Goal: Task Accomplishment & Management: Use online tool/utility

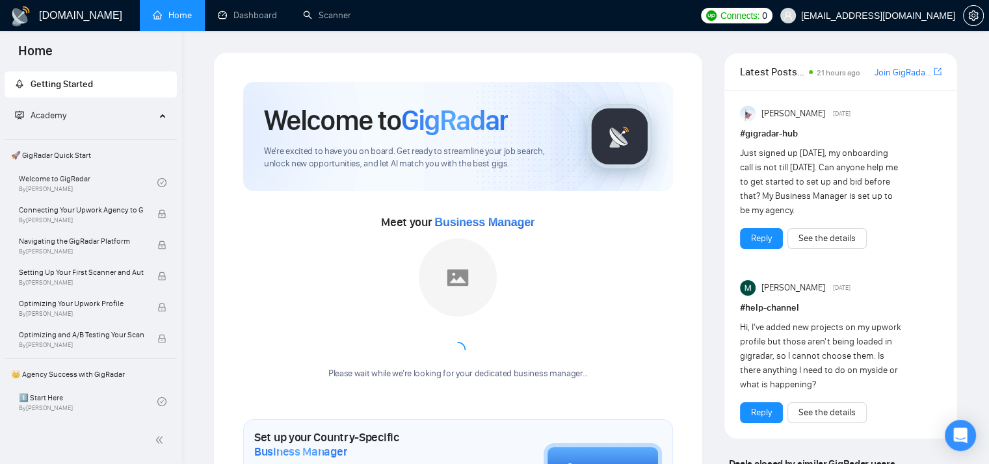
click at [100, 57] on div "Home" at bounding box center [91, 50] width 182 height 38
click at [265, 10] on link "Dashboard" at bounding box center [247, 15] width 59 height 11
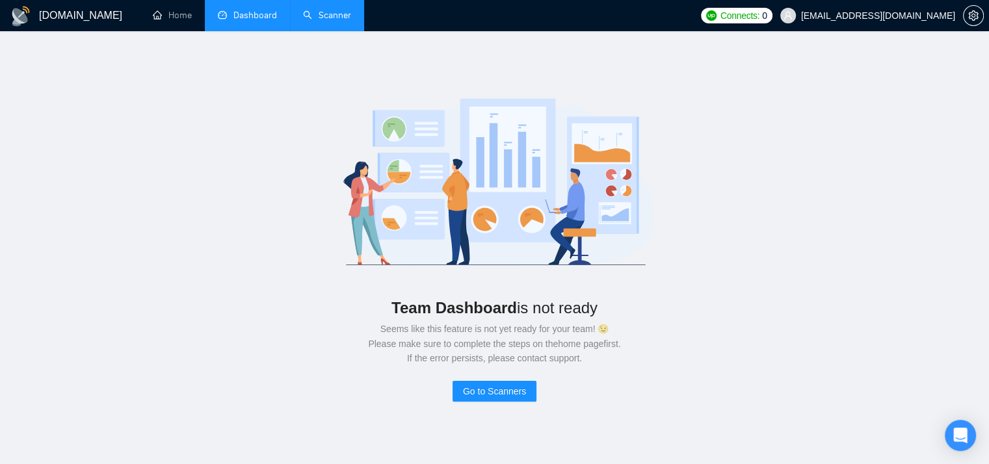
click at [333, 18] on link "Scanner" at bounding box center [327, 15] width 48 height 11
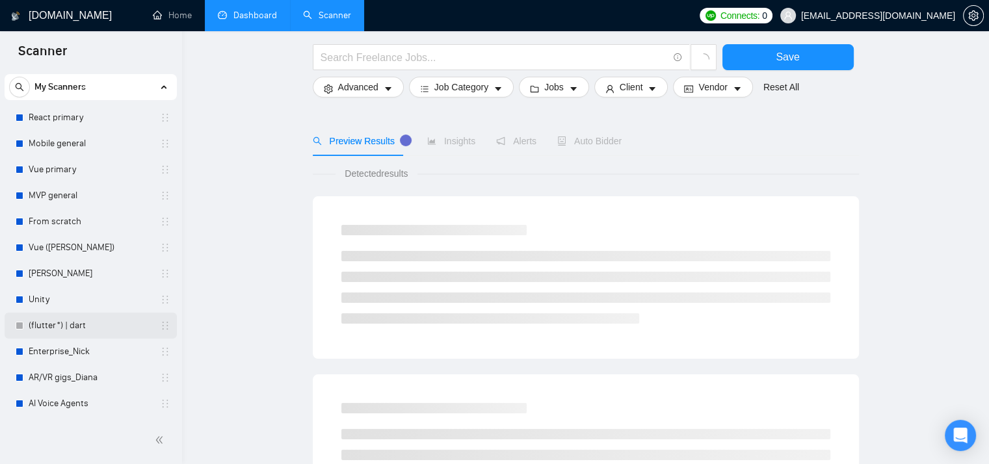
scroll to position [65, 0]
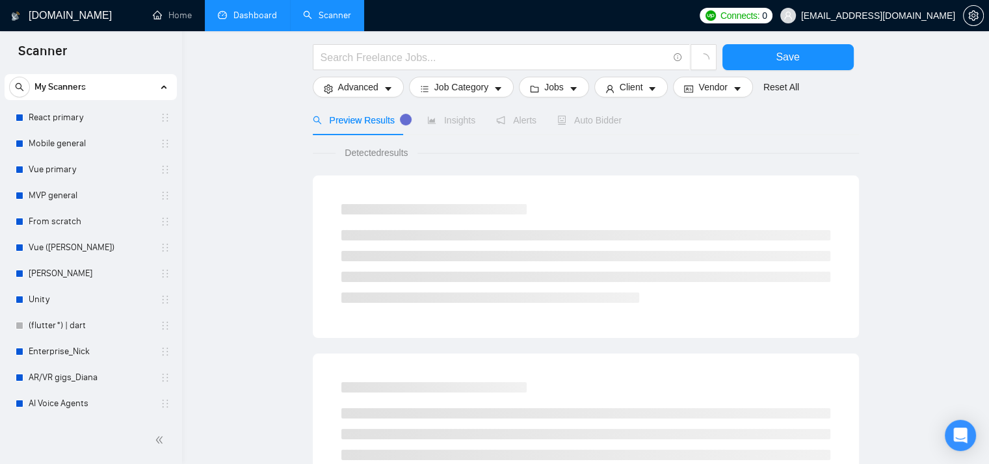
click at [72, 425] on div at bounding box center [91, 440] width 182 height 47
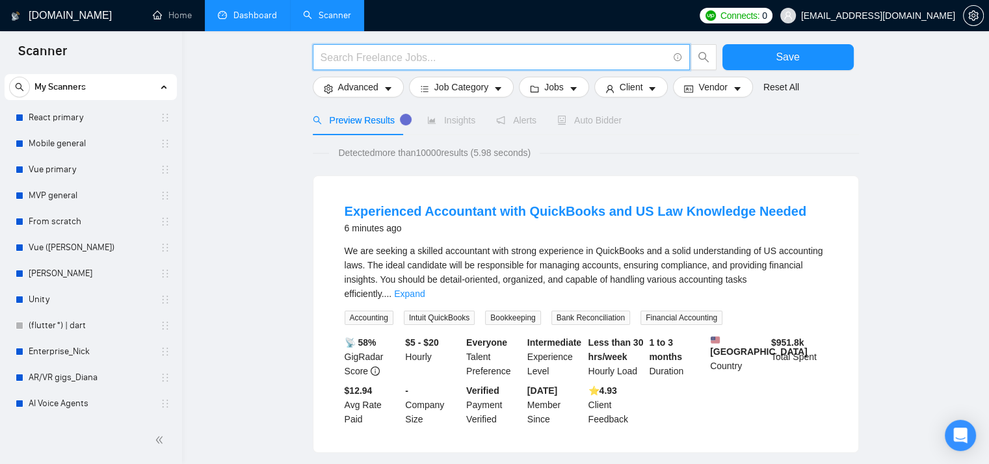
click at [548, 57] on input "text" at bounding box center [494, 57] width 347 height 16
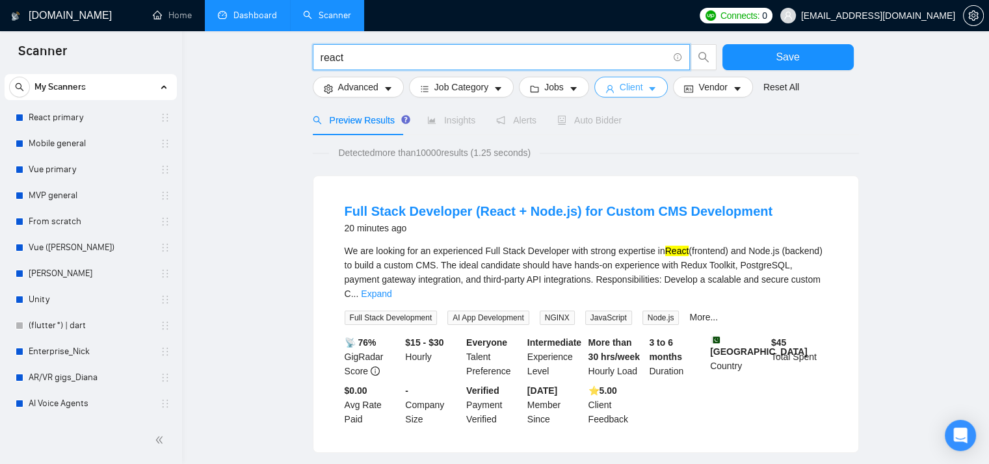
type input "react"
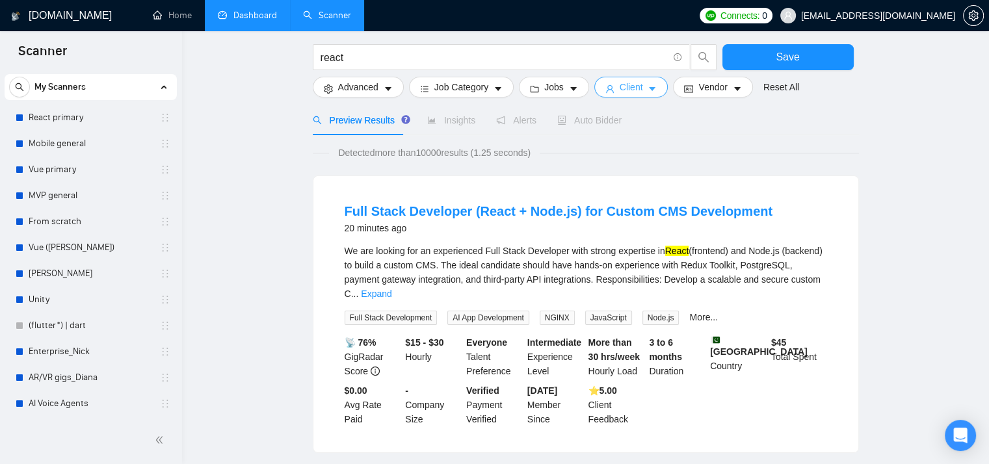
click at [642, 88] on button "Client" at bounding box center [631, 87] width 74 height 21
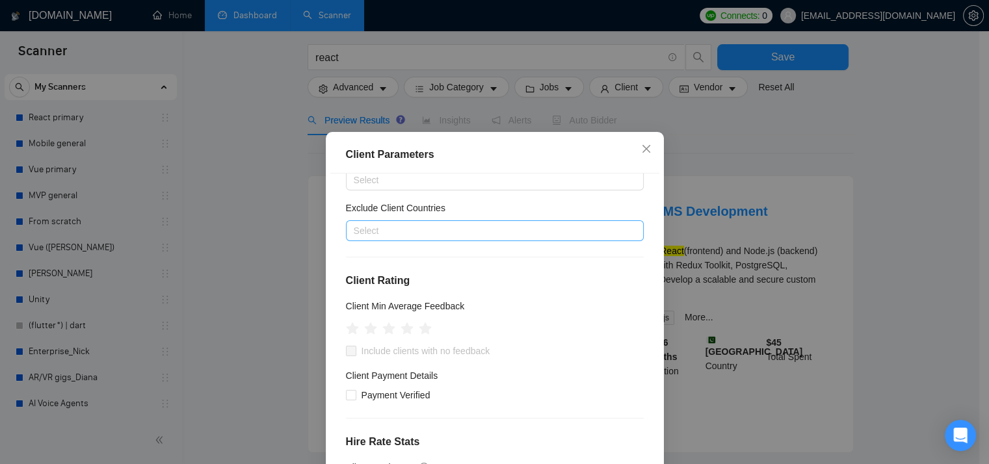
click at [445, 234] on div at bounding box center [488, 231] width 278 height 16
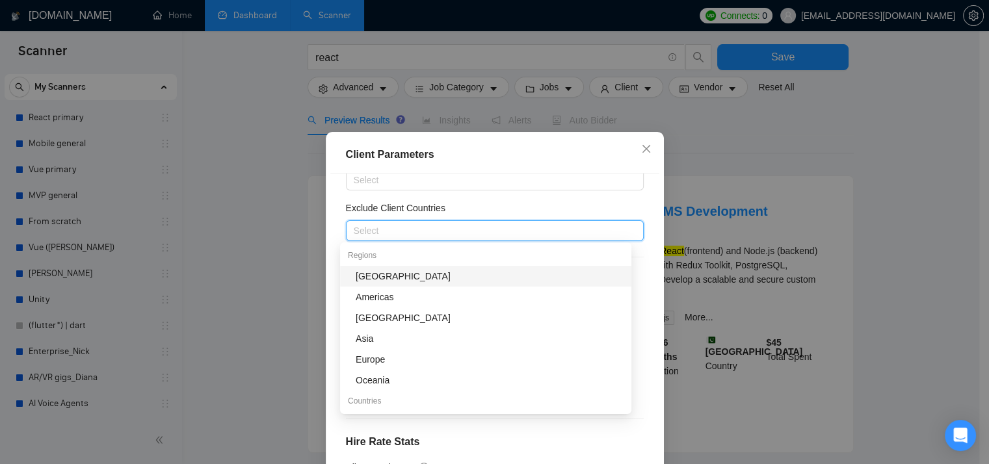
click at [391, 273] on div "[GEOGRAPHIC_DATA]" at bounding box center [490, 276] width 268 height 14
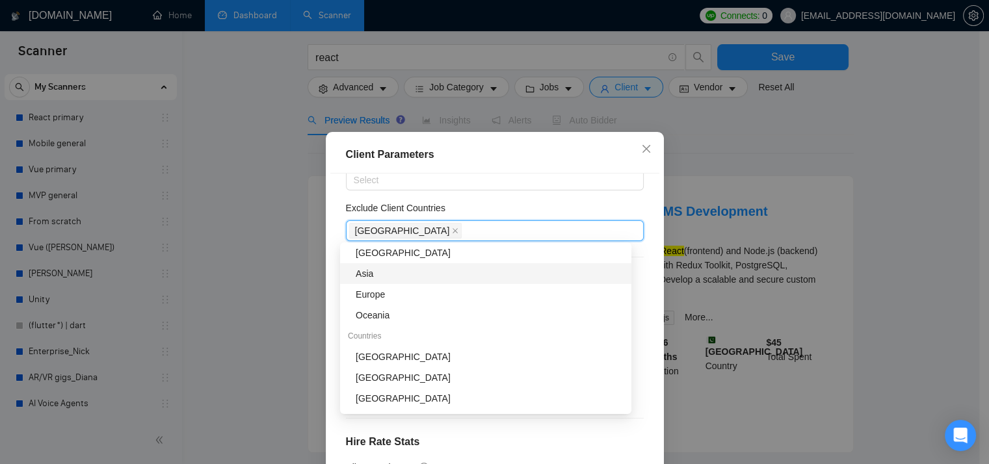
click at [386, 276] on div "Asia" at bounding box center [490, 274] width 268 height 14
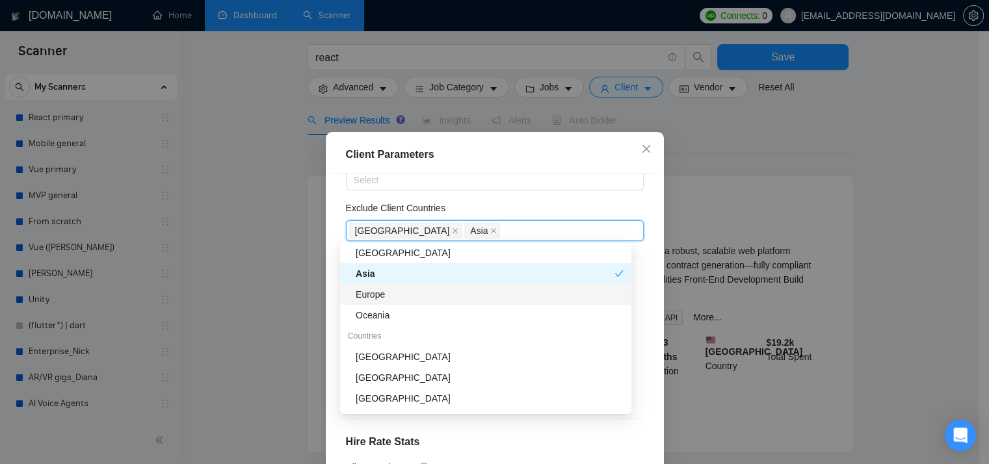
scroll to position [130, 0]
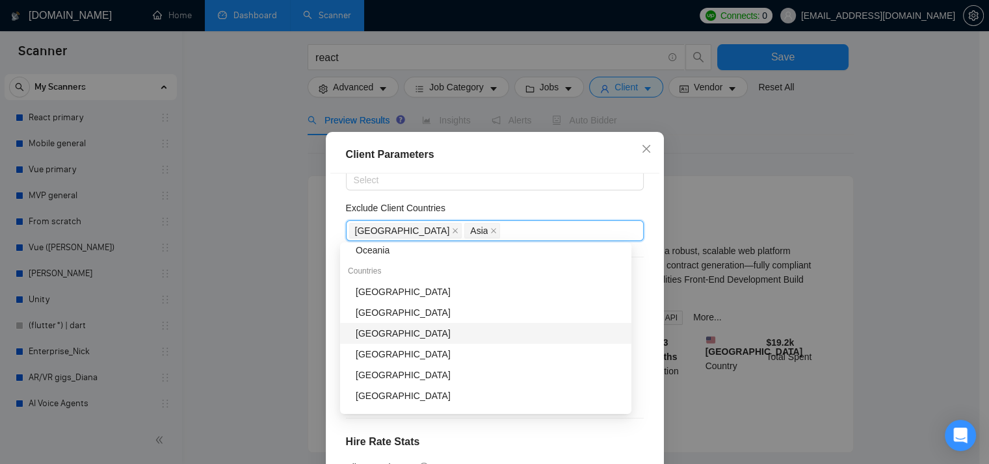
click at [259, 256] on div "Client Parameters Client Location Include Client Countries Select Exclude Clien…" at bounding box center [494, 232] width 989 height 464
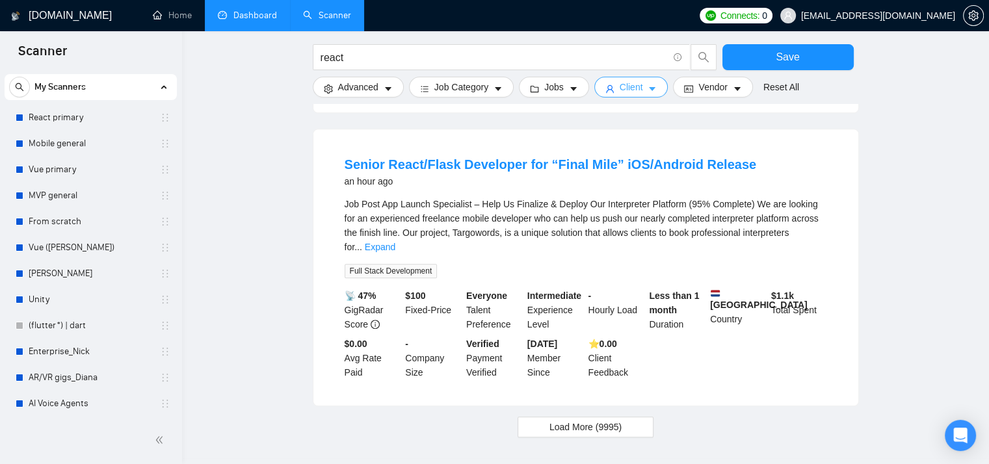
scroll to position [1305, 0]
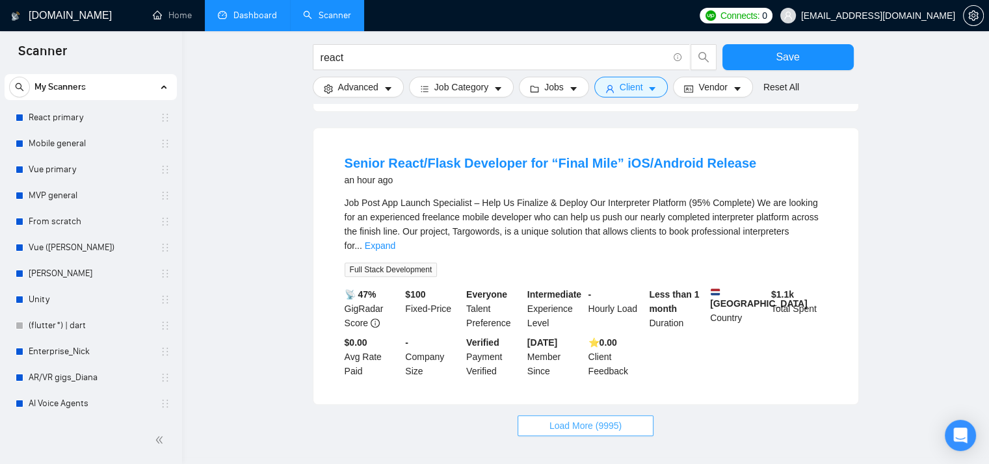
click at [606, 419] on span "Load More (9995)" at bounding box center [586, 426] width 72 height 14
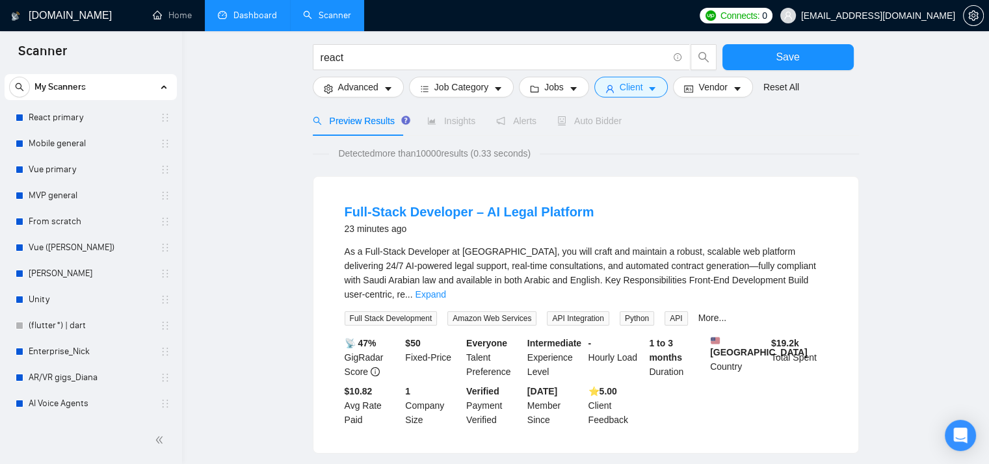
scroll to position [0, 0]
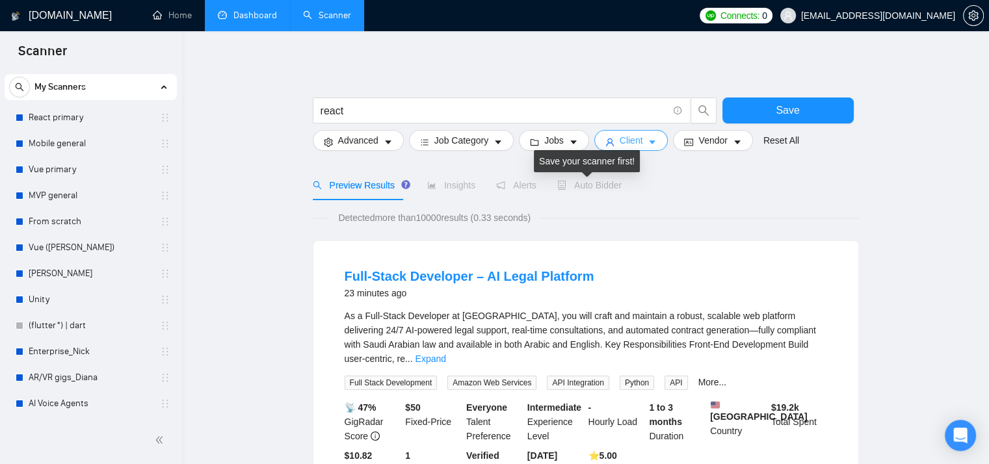
click at [620, 144] on span "Client" at bounding box center [631, 140] width 23 height 14
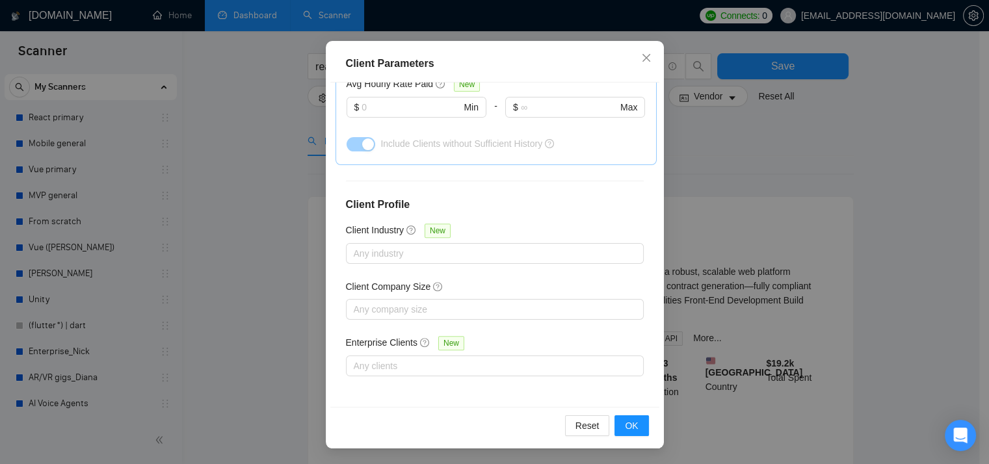
scroll to position [65, 0]
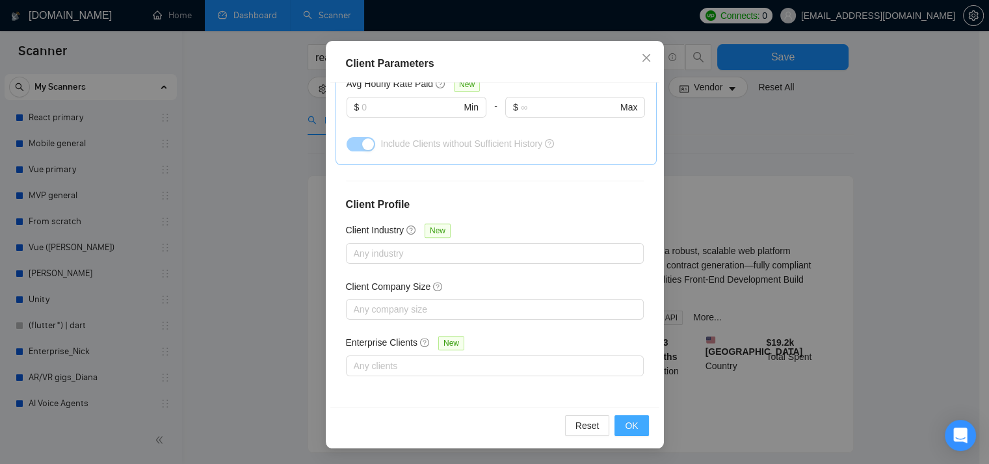
click at [625, 416] on button "OK" at bounding box center [632, 426] width 34 height 21
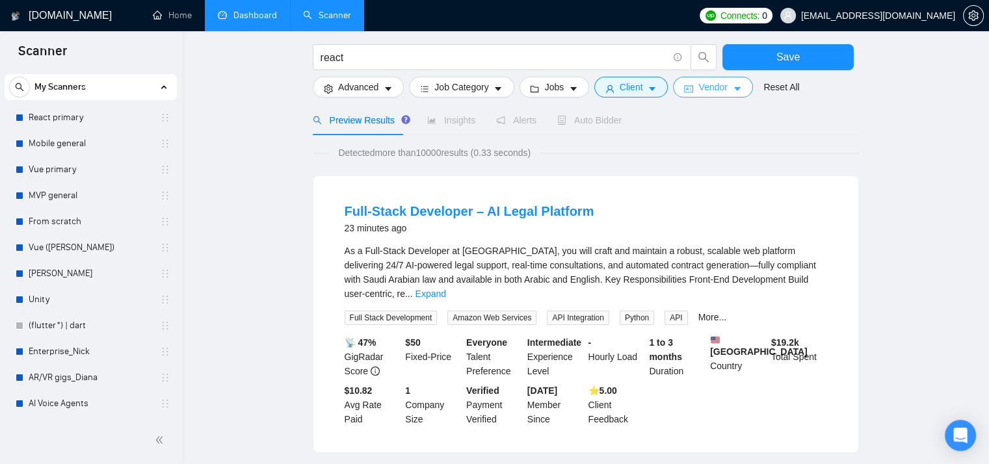
click at [699, 92] on span "Vendor" at bounding box center [713, 87] width 29 height 14
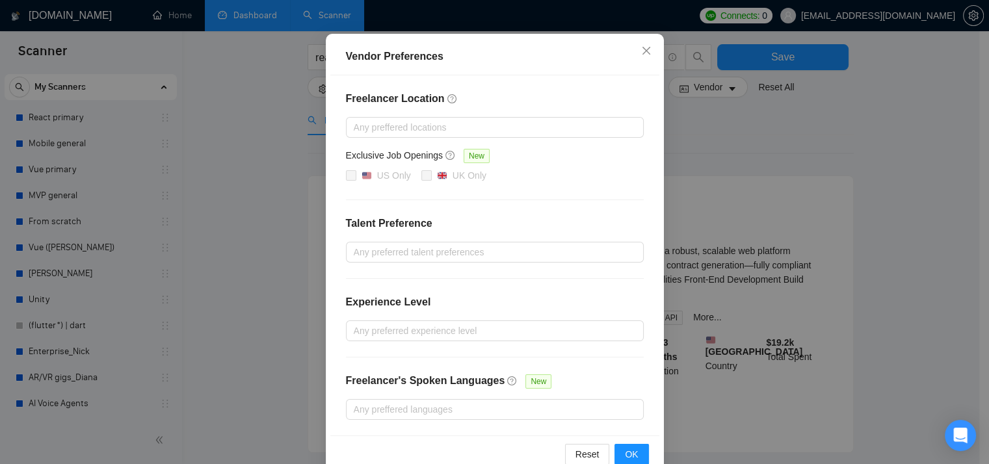
scroll to position [130, 0]
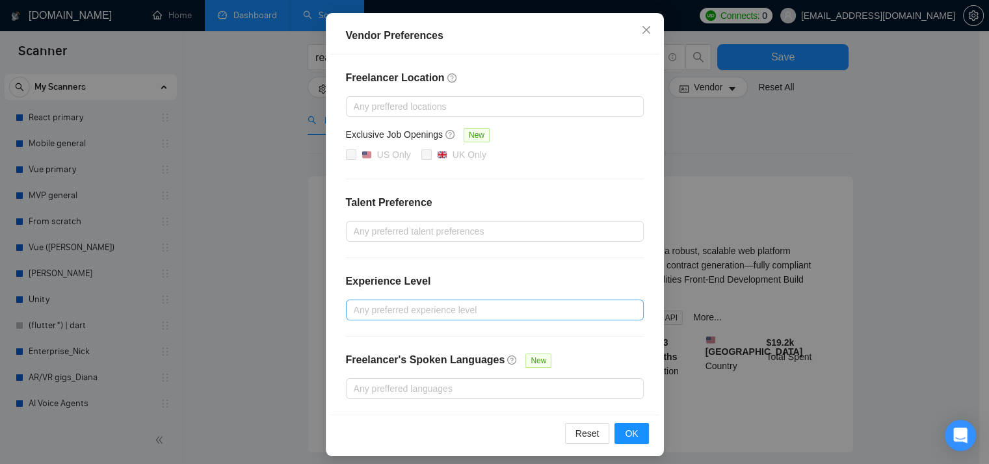
click at [507, 304] on div at bounding box center [488, 310] width 278 height 16
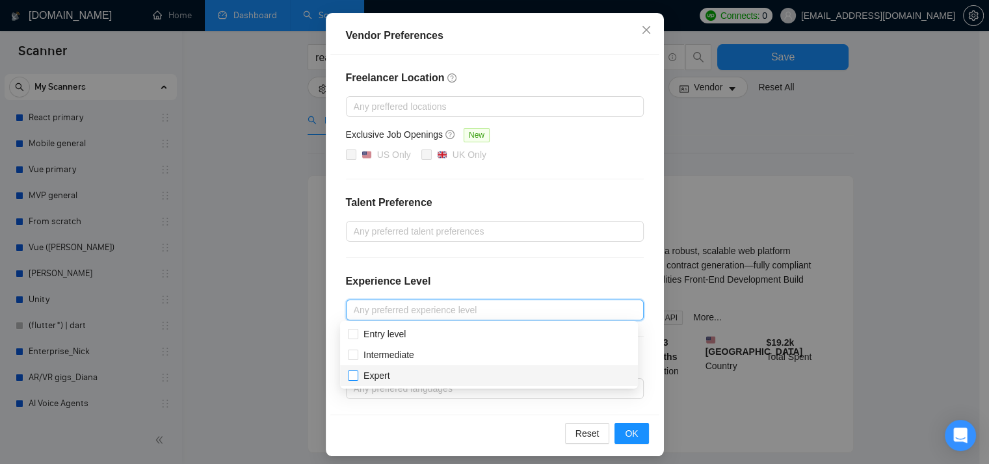
click at [354, 373] on input "Expert" at bounding box center [352, 375] width 9 height 9
checkbox input "true"
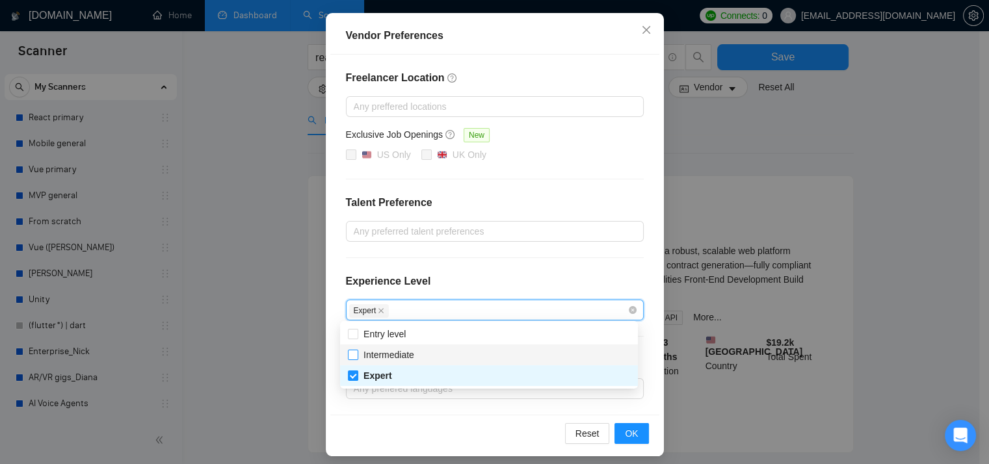
click at [356, 355] on input "Intermediate" at bounding box center [352, 354] width 9 height 9
checkbox input "true"
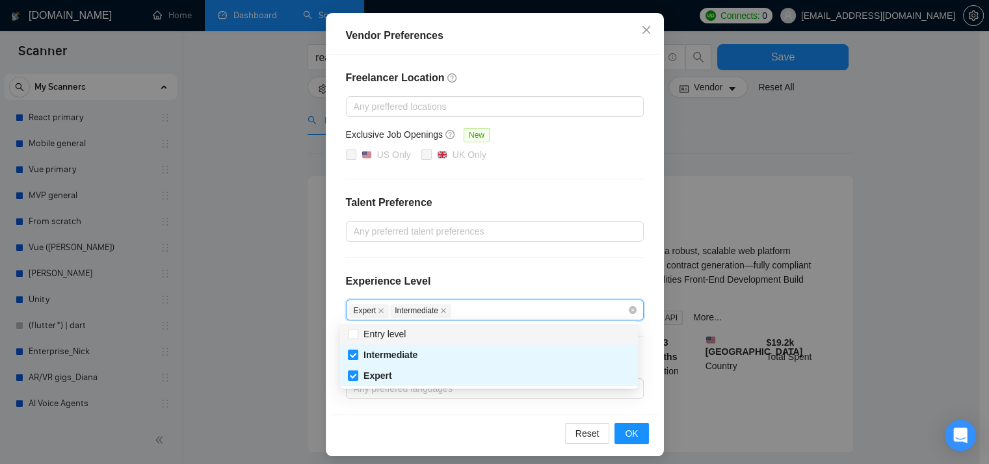
click at [591, 269] on div "Freelancer Location Any preffered locations Exclusive Job Openings New US Only …" at bounding box center [494, 235] width 329 height 360
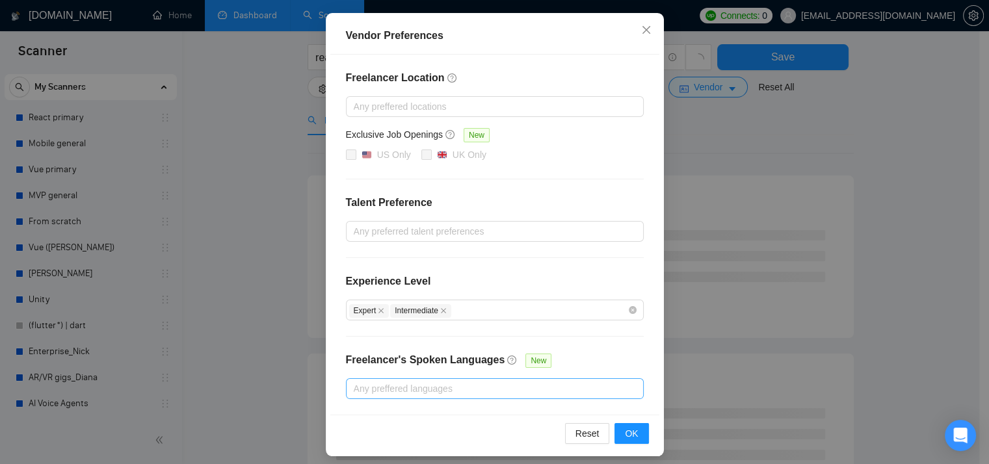
click at [593, 390] on div at bounding box center [488, 389] width 278 height 16
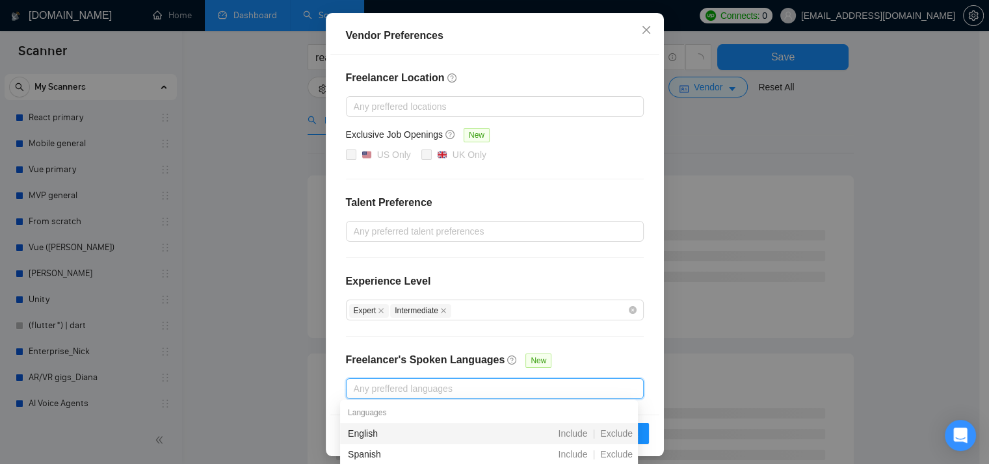
scroll to position [137, 0]
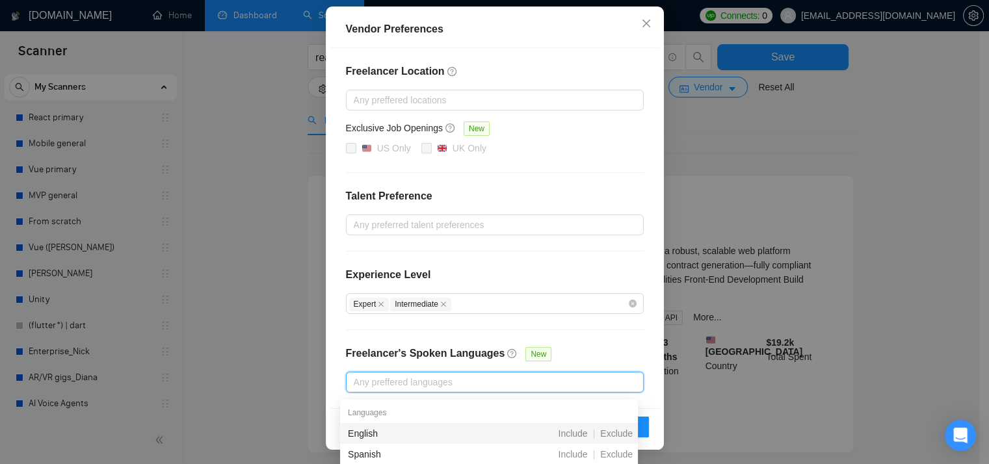
click at [379, 429] on div "English" at bounding box center [420, 434] width 145 height 14
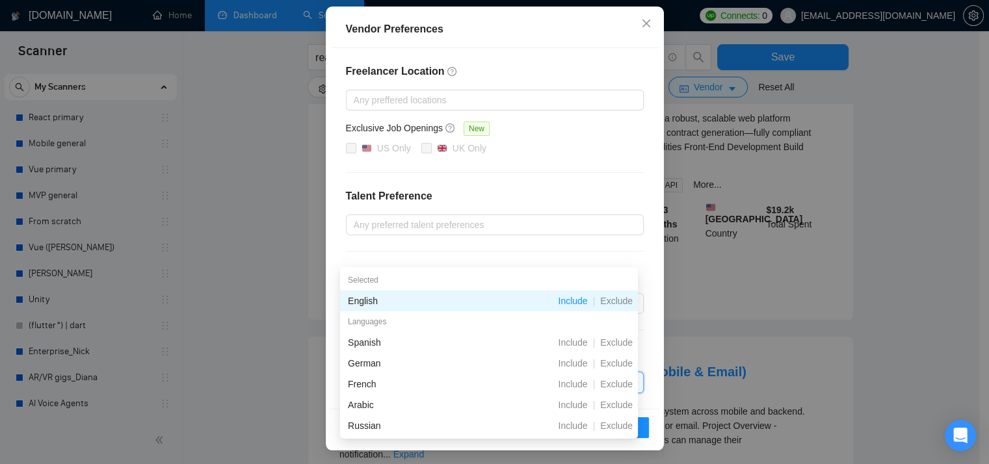
scroll to position [260, 0]
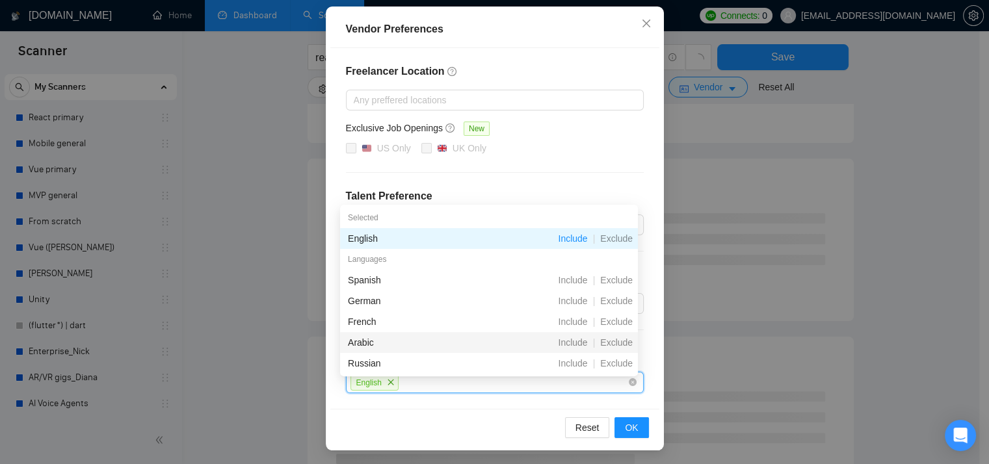
click at [550, 190] on h4 "Talent Preference" at bounding box center [495, 197] width 298 height 16
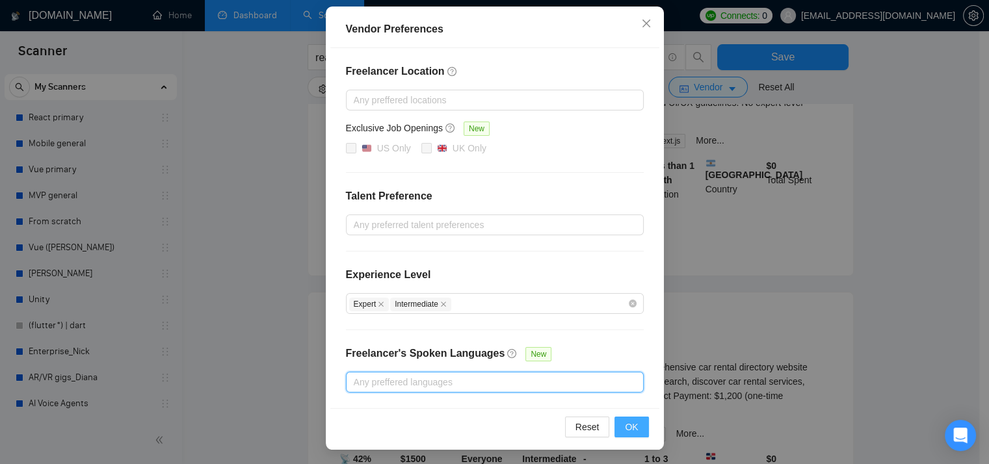
click at [625, 423] on span "OK" at bounding box center [631, 427] width 13 height 14
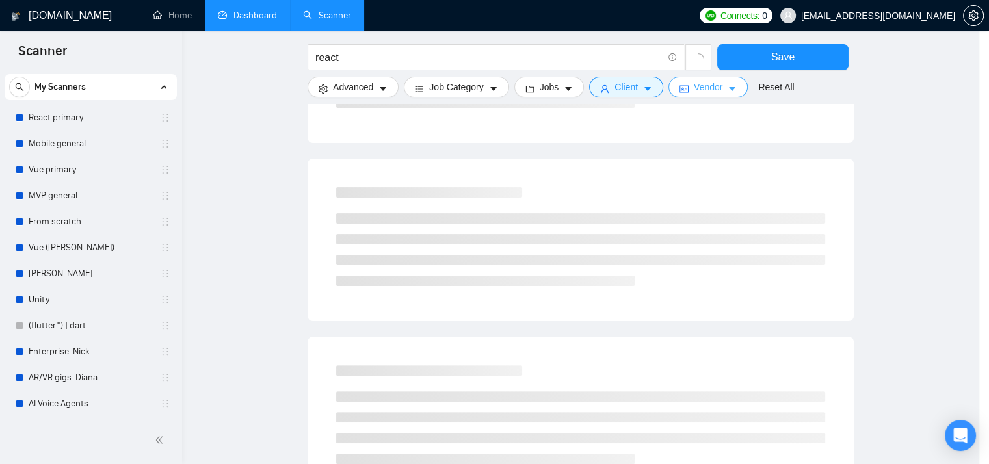
scroll to position [0, 0]
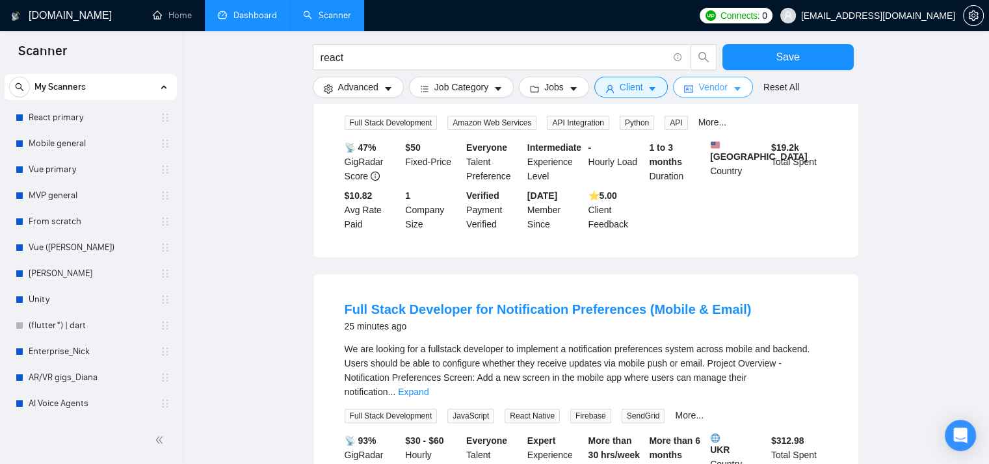
click at [733, 88] on icon "caret-down" at bounding box center [737, 89] width 9 height 9
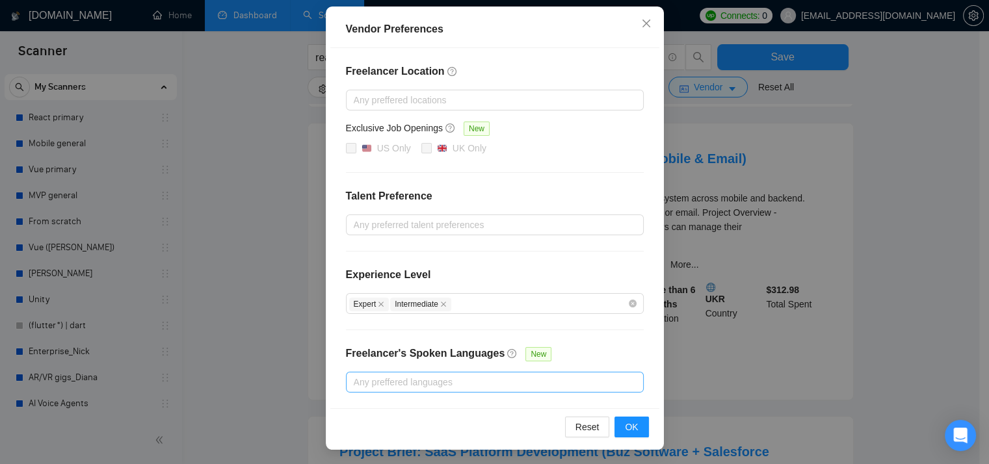
scroll to position [520, 0]
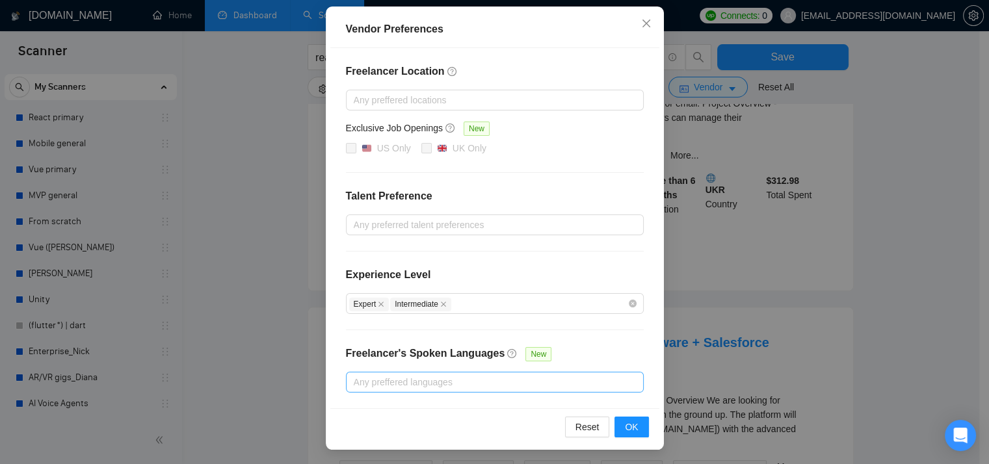
click at [890, 273] on div "Vendor Preferences Freelancer Location Any preffered locations Exclusive Job Op…" at bounding box center [494, 232] width 989 height 464
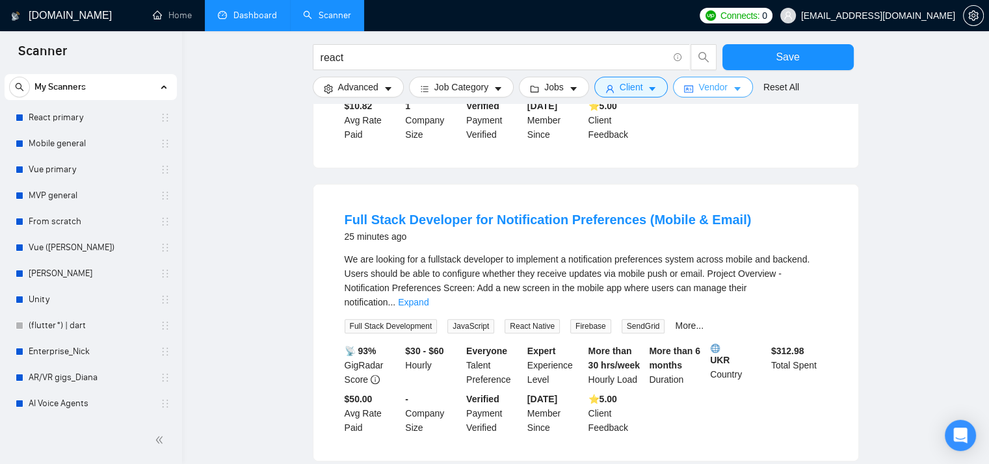
scroll to position [260, 0]
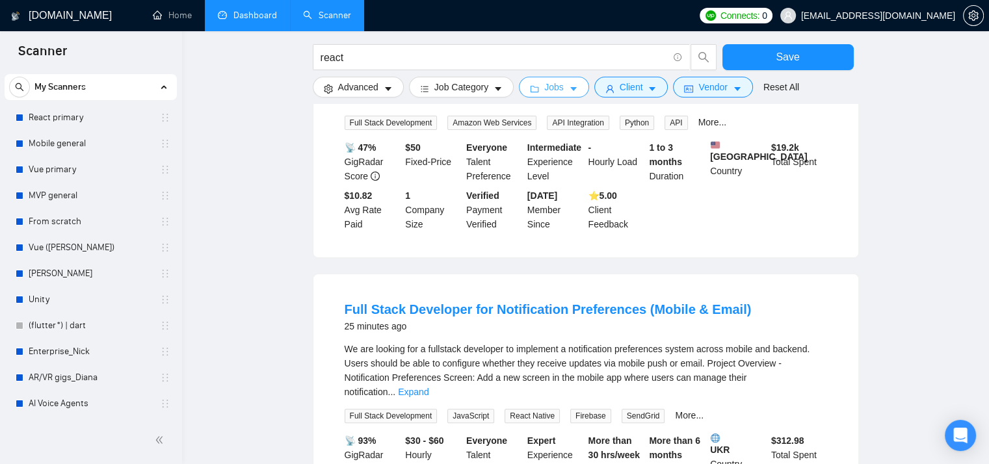
click at [572, 91] on icon "caret-down" at bounding box center [573, 89] width 9 height 9
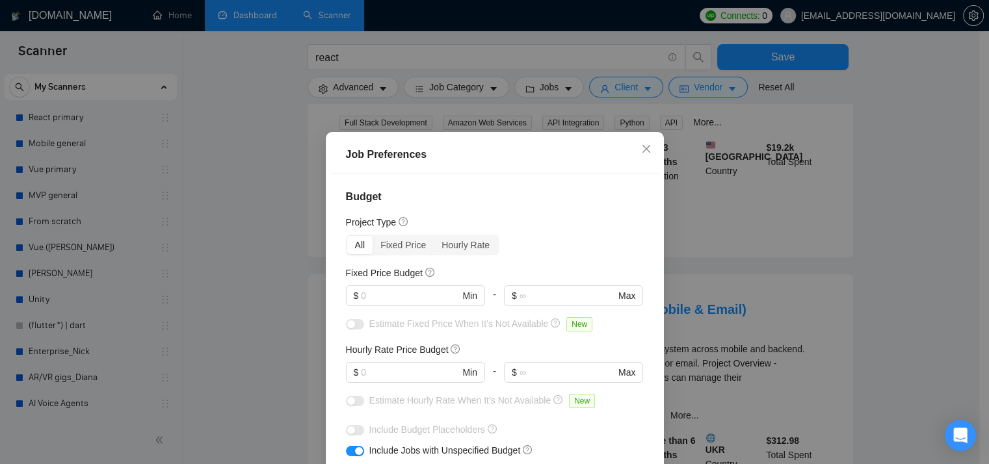
click at [317, 55] on div "Job Preferences Budget Project Type All Fixed Price Hourly Rate Fixed Price Bud…" at bounding box center [494, 232] width 989 height 464
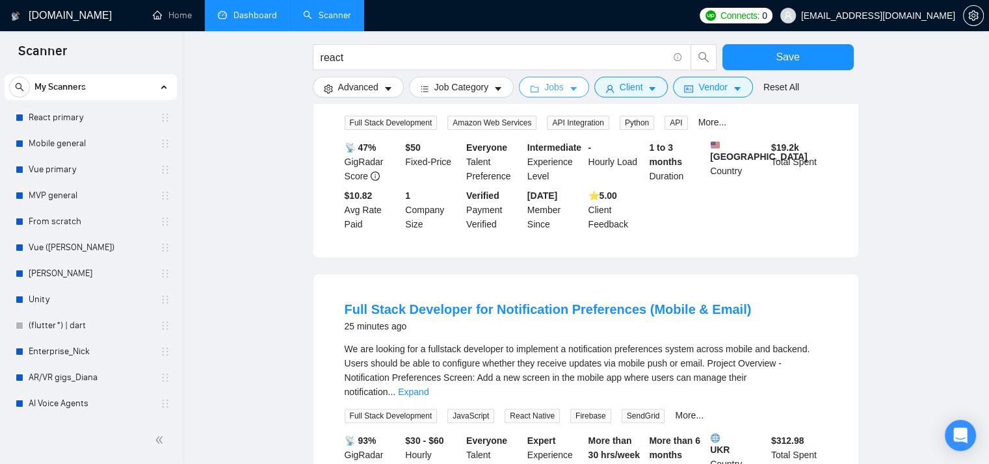
click at [557, 90] on span "Jobs" at bounding box center [554, 87] width 20 height 14
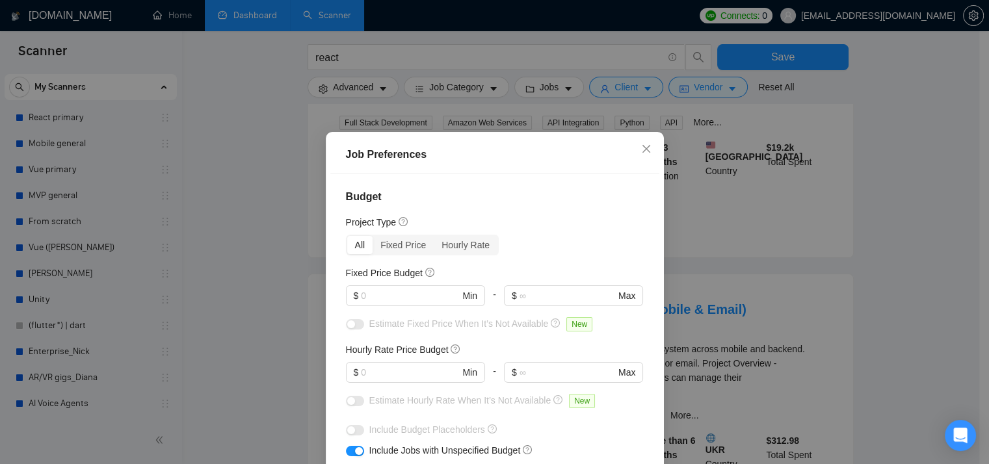
scroll to position [65, 0]
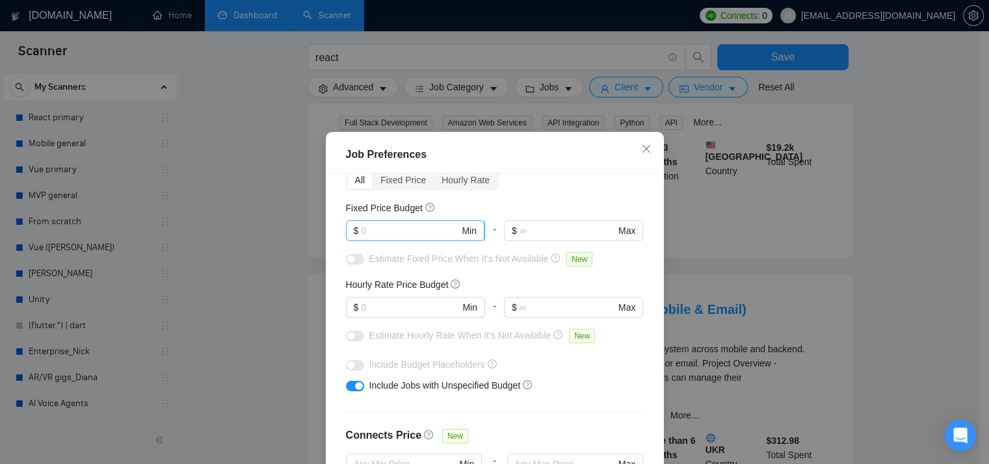
click at [409, 231] on input "text" at bounding box center [410, 231] width 98 height 14
type input "12000"
click at [497, 204] on div "Fixed Price Budget" at bounding box center [495, 208] width 298 height 14
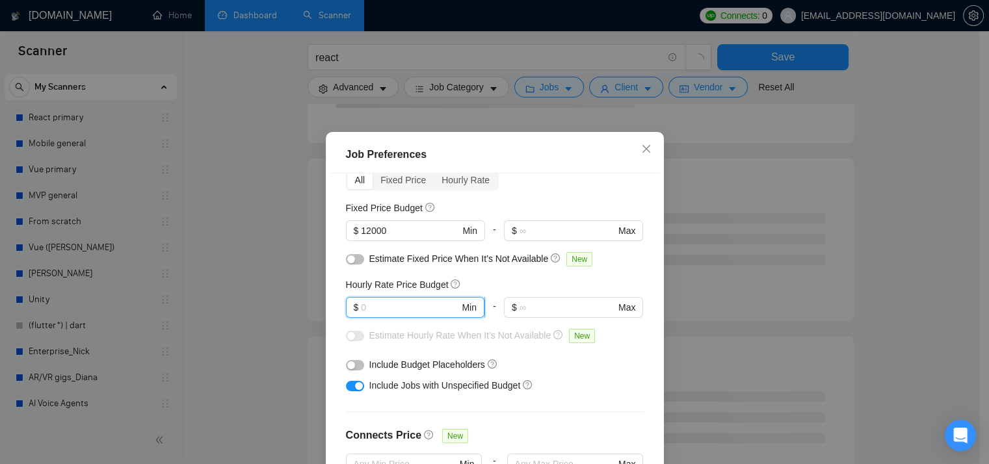
click at [420, 302] on input "text" at bounding box center [410, 307] width 98 height 14
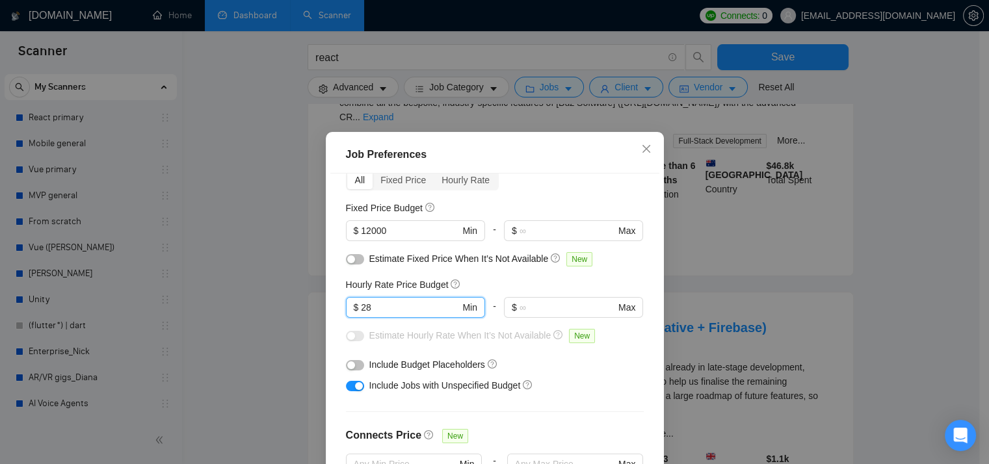
type input "28"
click at [481, 282] on div "Hourly Rate Price Budget" at bounding box center [495, 285] width 298 height 14
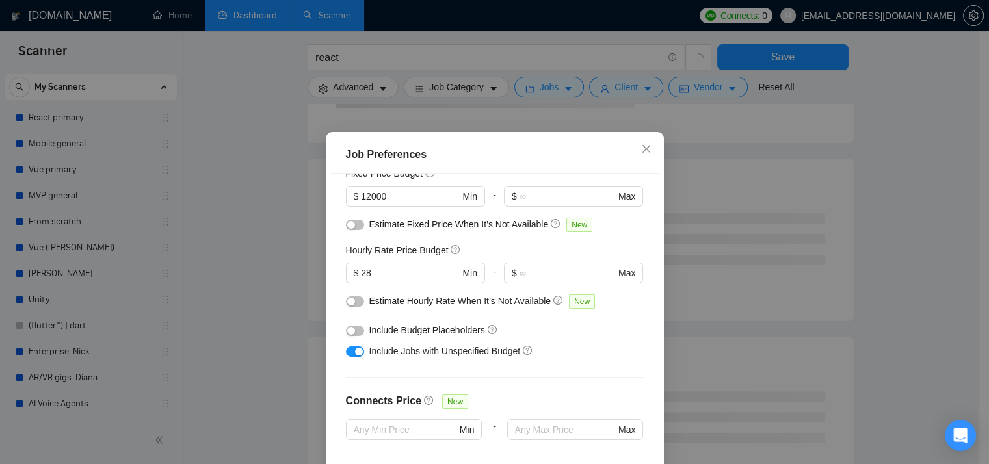
scroll to position [130, 0]
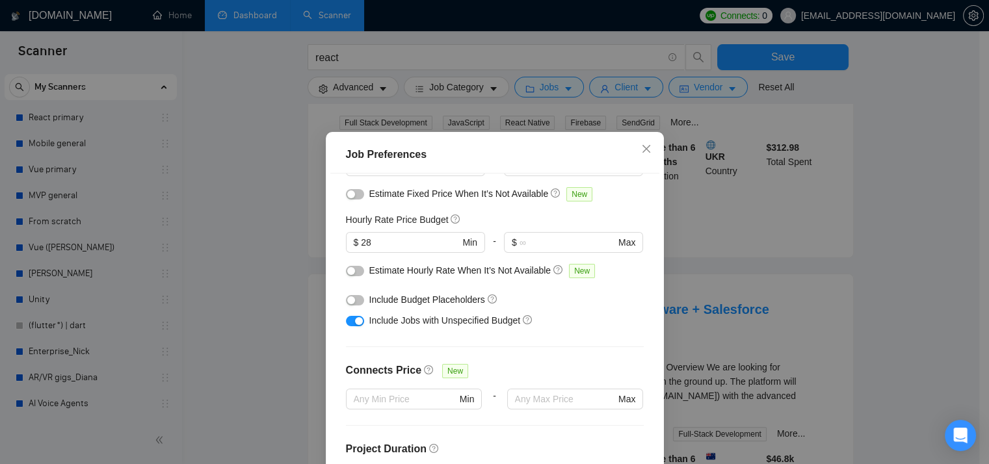
click at [349, 298] on div "button" at bounding box center [351, 301] width 8 height 8
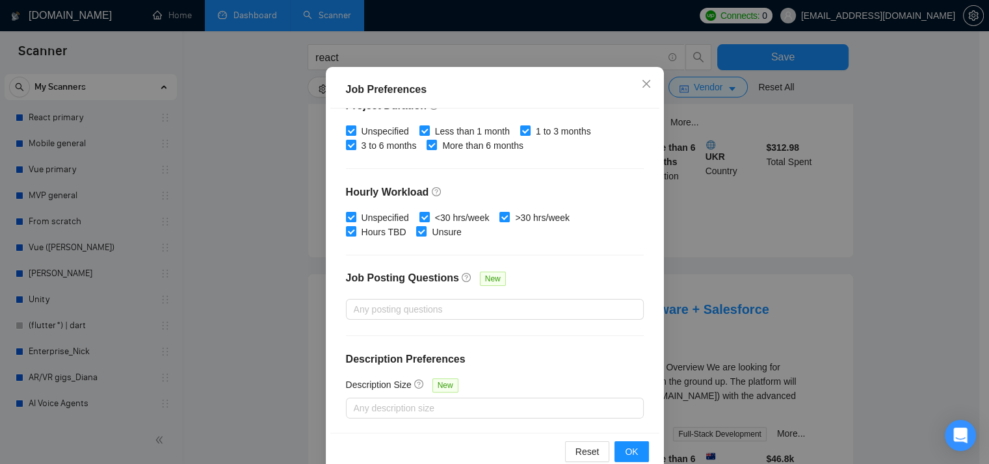
scroll to position [91, 0]
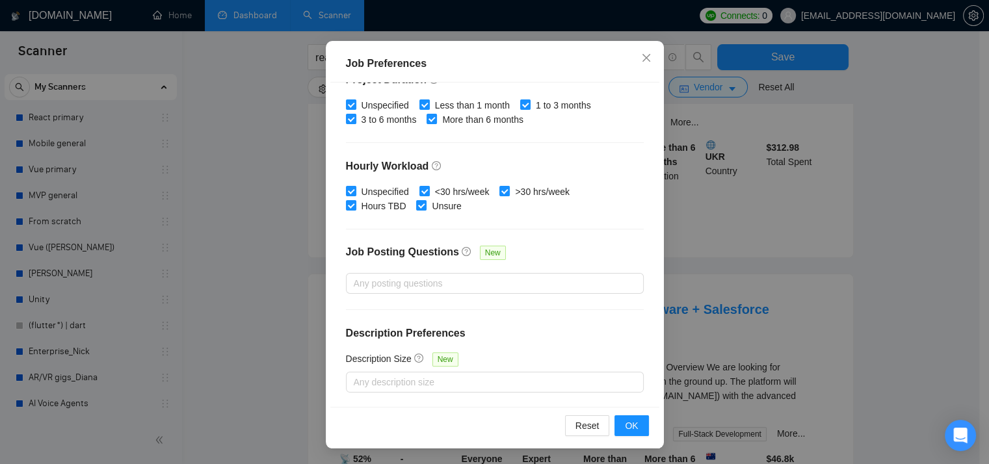
click at [524, 270] on div "Job Posting Questions New" at bounding box center [495, 259] width 298 height 28
click at [524, 286] on div at bounding box center [488, 284] width 278 height 16
click at [548, 256] on div "Job Posting Questions New" at bounding box center [495, 259] width 298 height 28
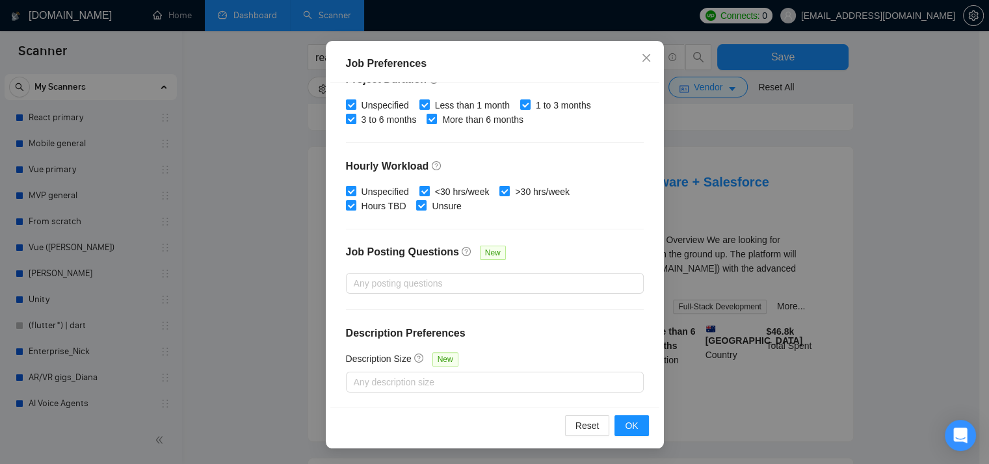
scroll to position [390, 0]
click at [460, 379] on div at bounding box center [488, 383] width 278 height 16
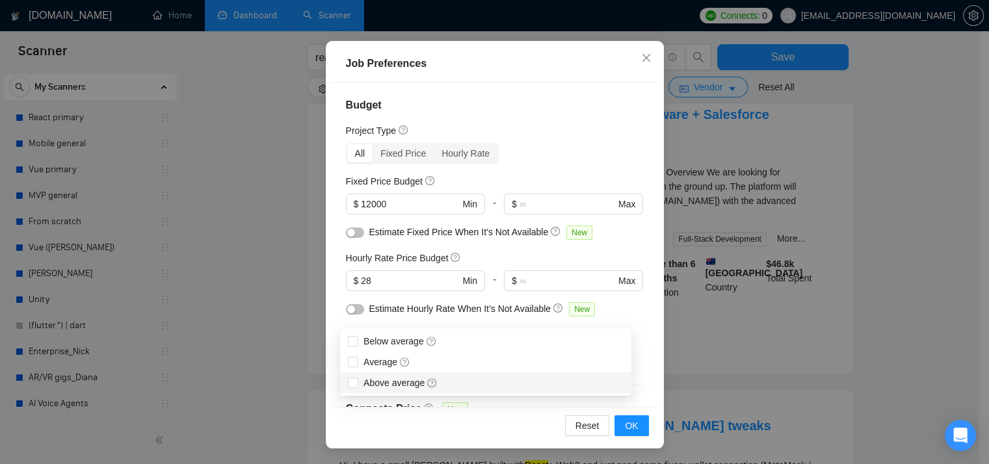
scroll to position [0, 0]
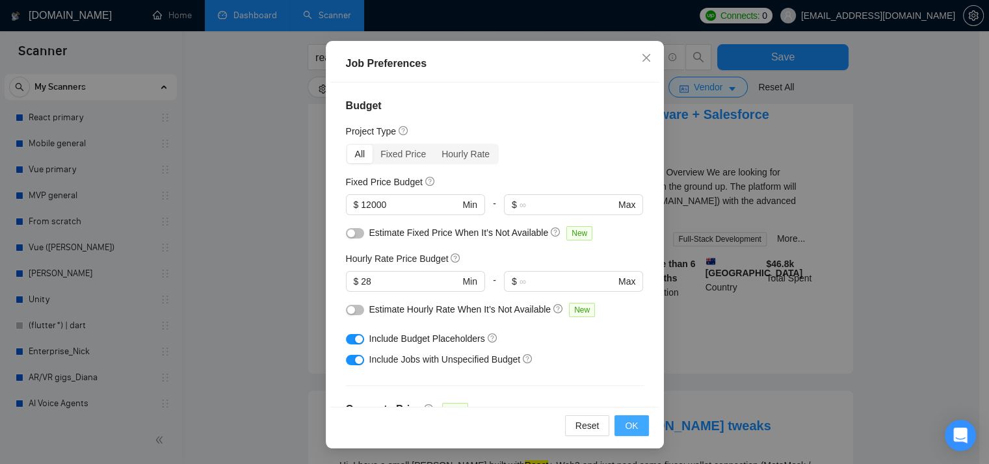
click at [628, 420] on span "OK" at bounding box center [631, 426] width 13 height 14
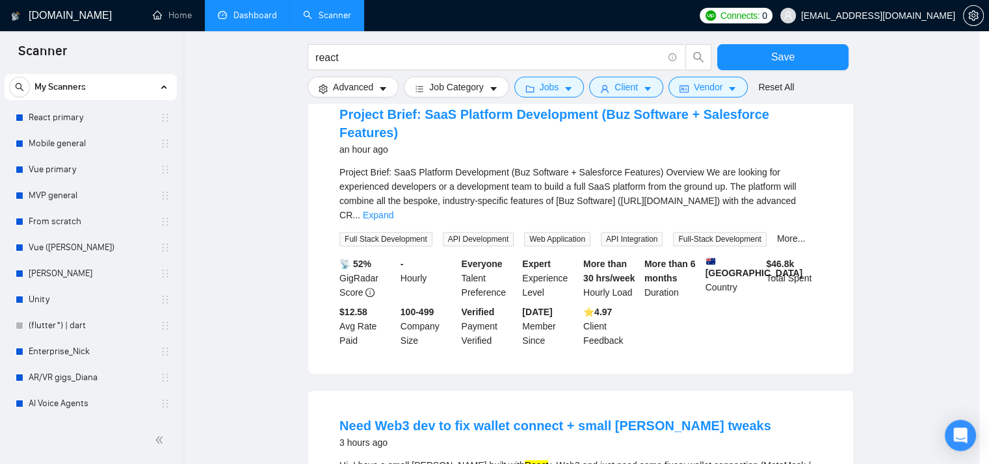
scroll to position [37, 0]
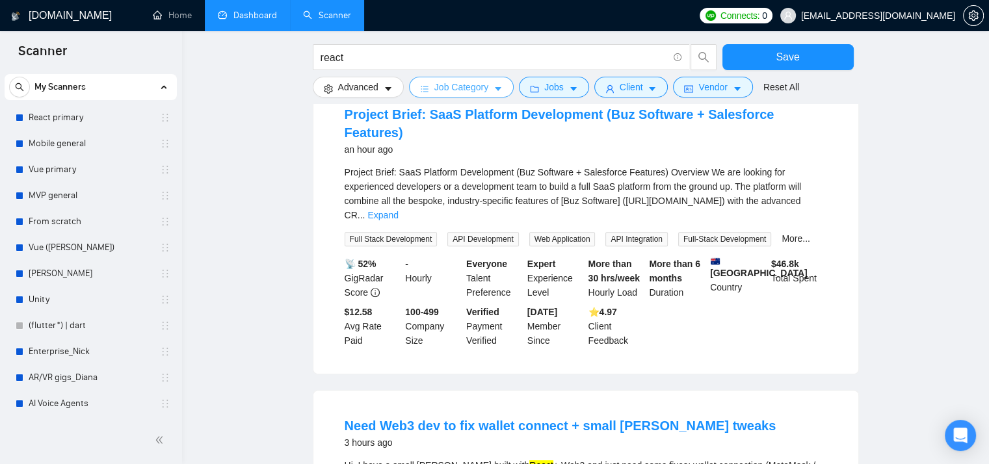
click at [474, 94] on span "Job Category" at bounding box center [461, 87] width 54 height 14
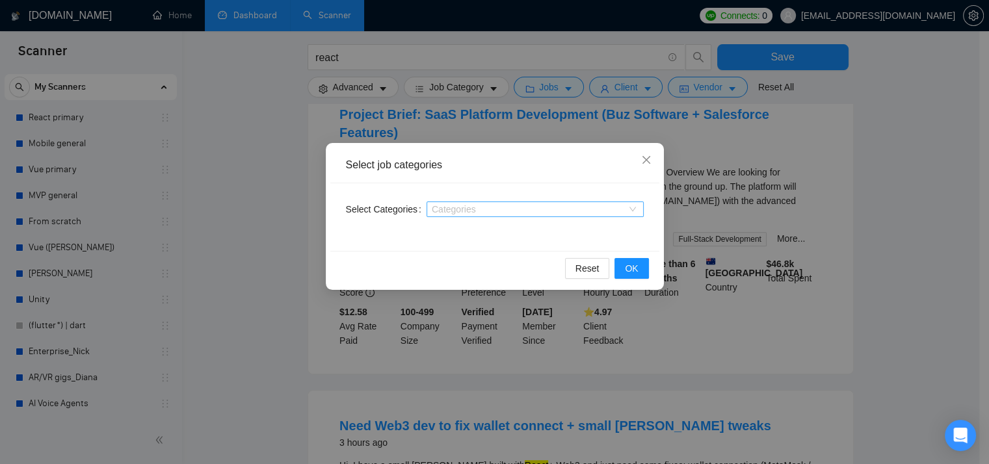
click at [515, 202] on div "Categories" at bounding box center [535, 210] width 217 height 16
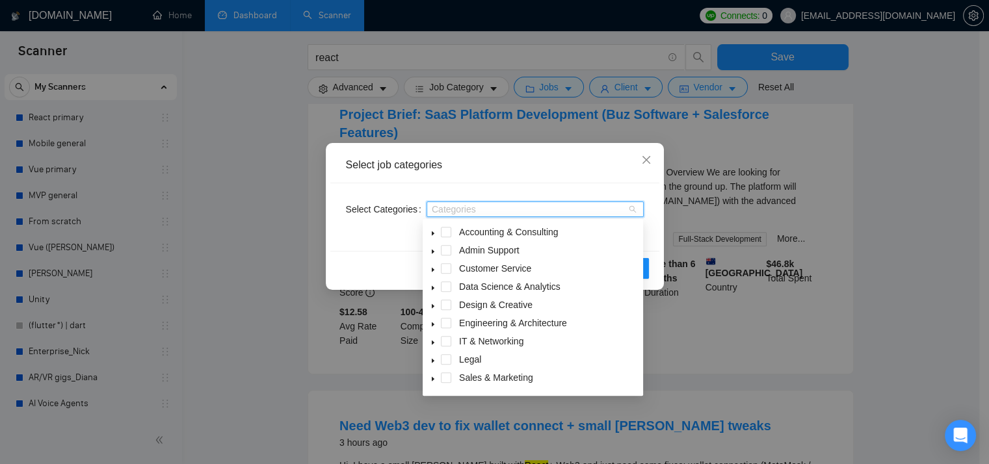
click at [527, 180] on div "Select job categories" at bounding box center [494, 166] width 329 height 36
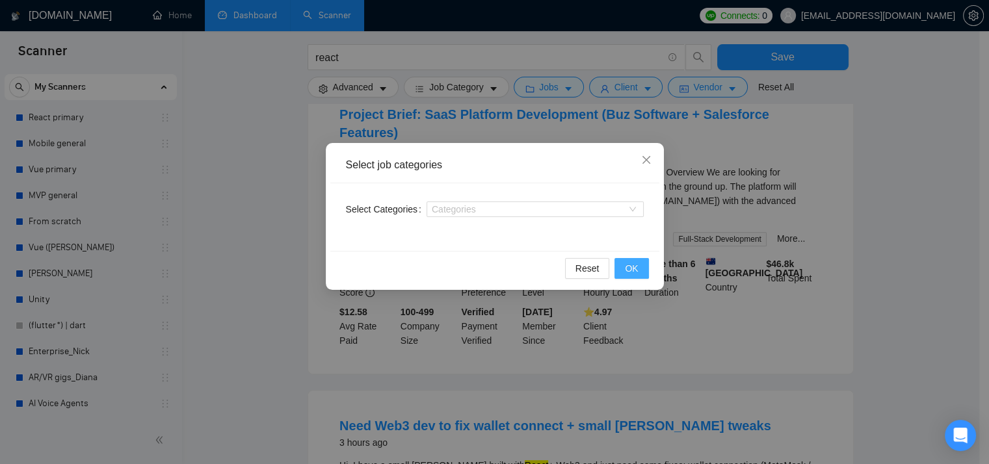
click at [634, 265] on span "OK" at bounding box center [631, 268] width 13 height 14
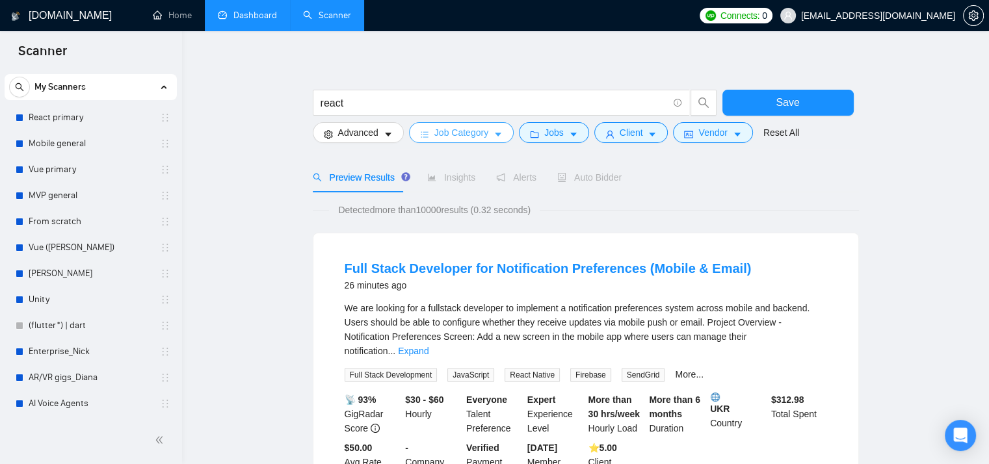
scroll to position [0, 0]
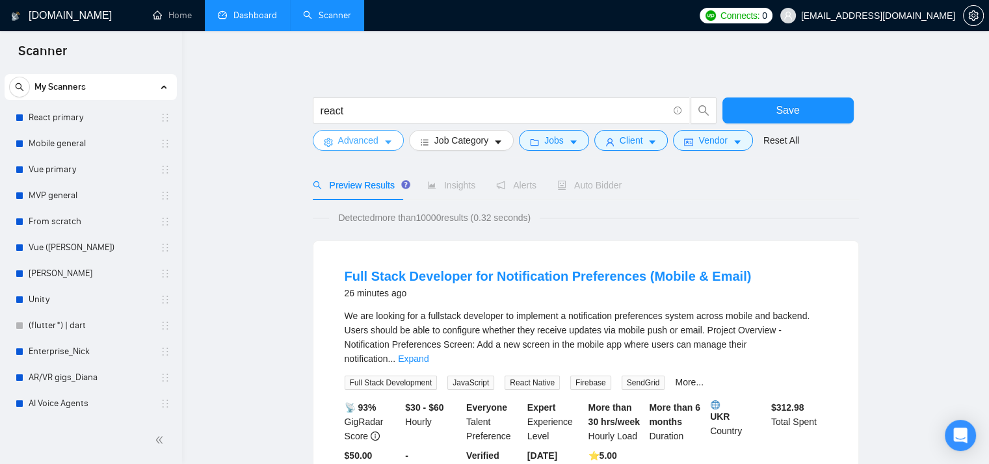
click at [377, 141] on span "Advanced" at bounding box center [358, 140] width 40 height 14
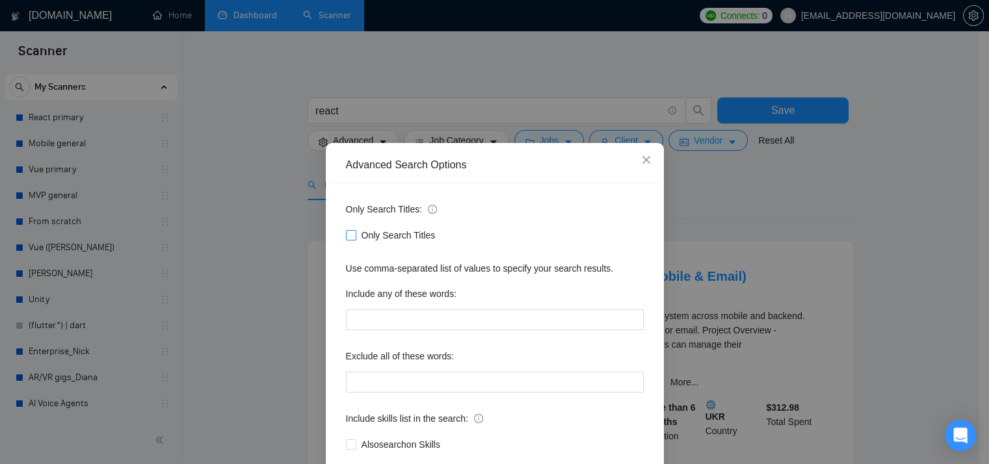
click at [384, 232] on span "Only Search Titles" at bounding box center [398, 235] width 85 height 14
click at [355, 232] on input "Only Search Titles" at bounding box center [350, 234] width 9 height 9
checkbox input "true"
click at [546, 229] on div "Only Search Titles" at bounding box center [495, 235] width 298 height 14
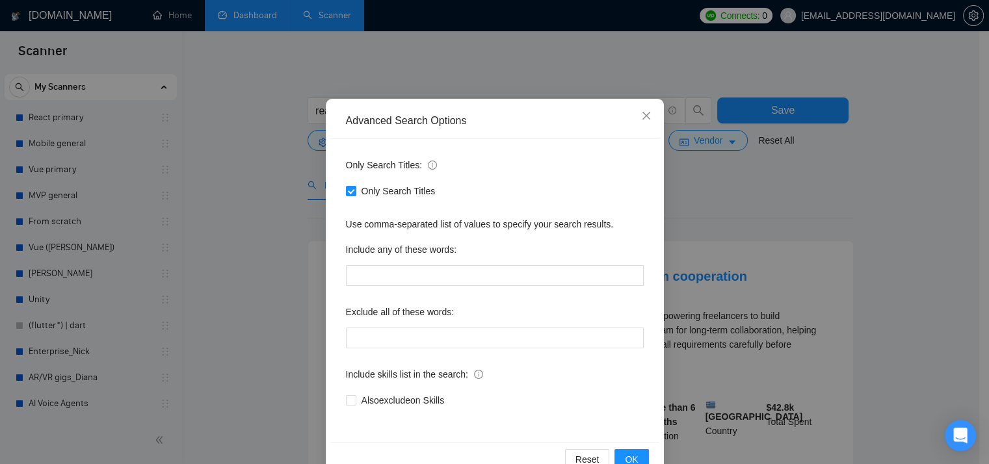
scroll to position [65, 0]
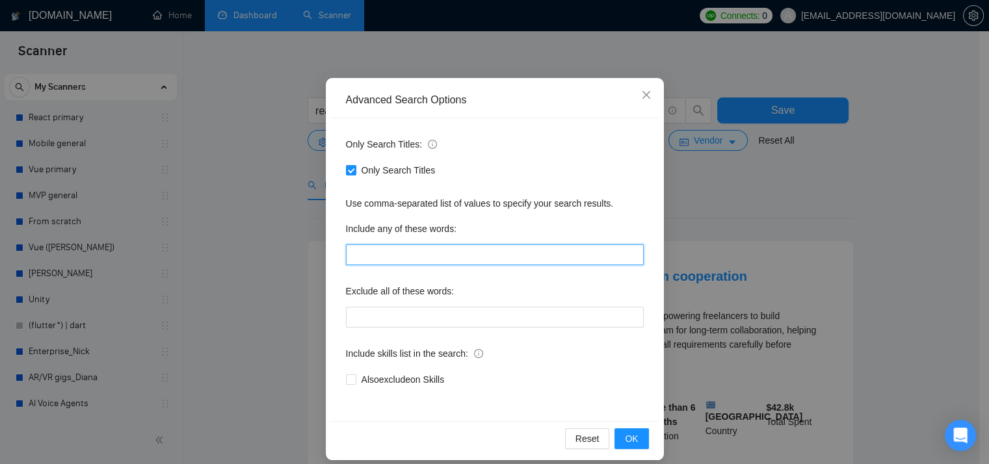
click at [408, 245] on input "text" at bounding box center [495, 255] width 298 height 21
paste input "HTML"
type input "html, css, angular, front end, frontend,"
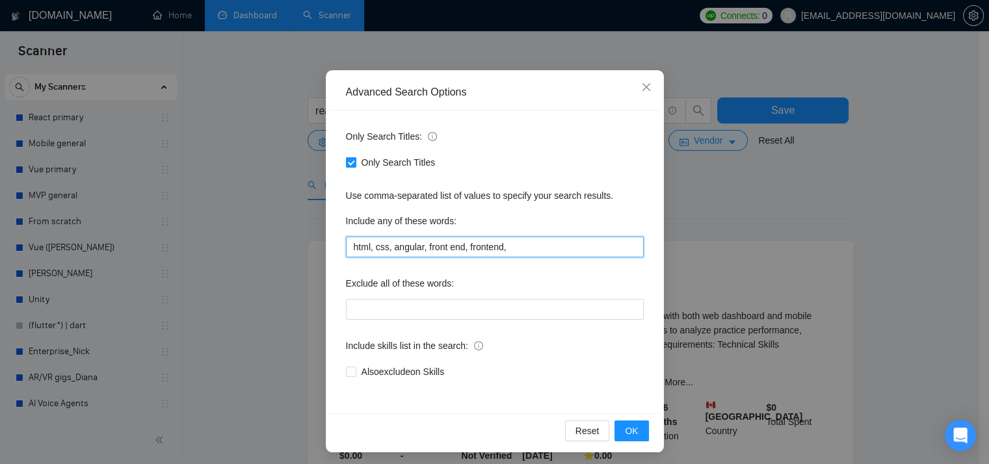
scroll to position [77, 0]
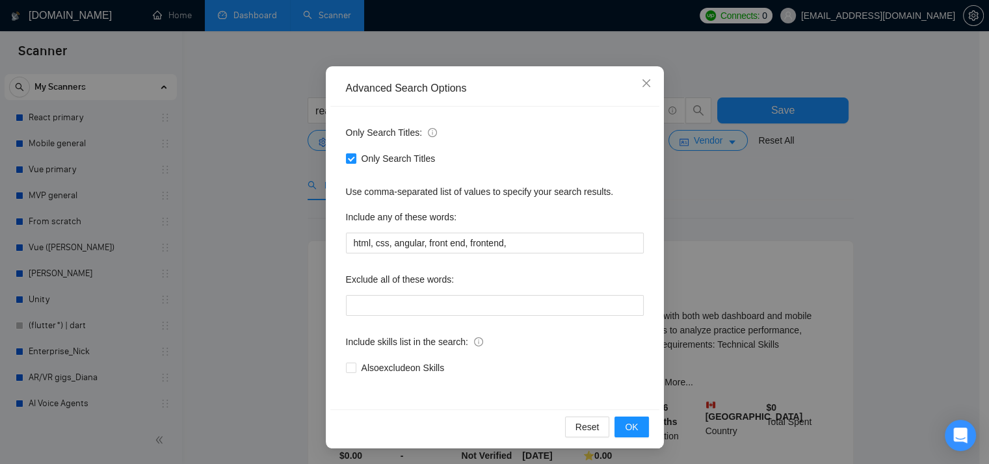
click at [568, 349] on div "Include skills list in the search:" at bounding box center [495, 345] width 298 height 26
click at [634, 430] on button "OK" at bounding box center [632, 427] width 34 height 21
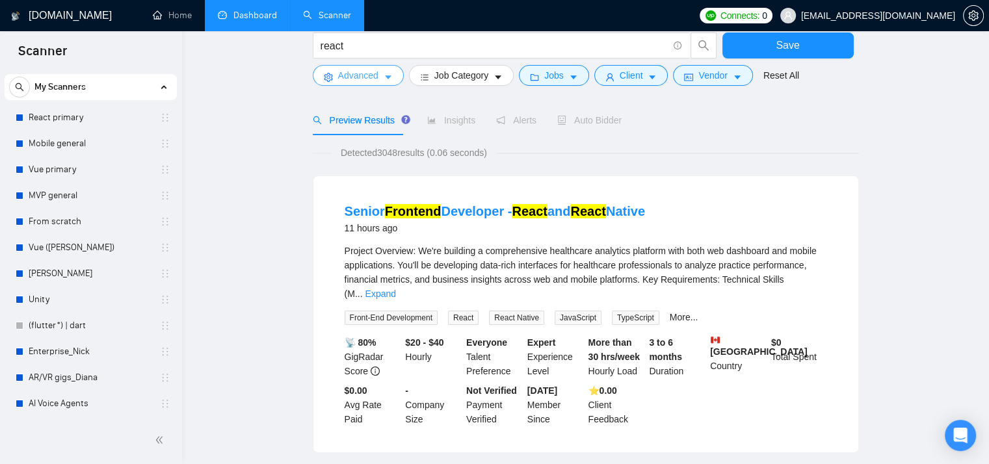
scroll to position [0, 0]
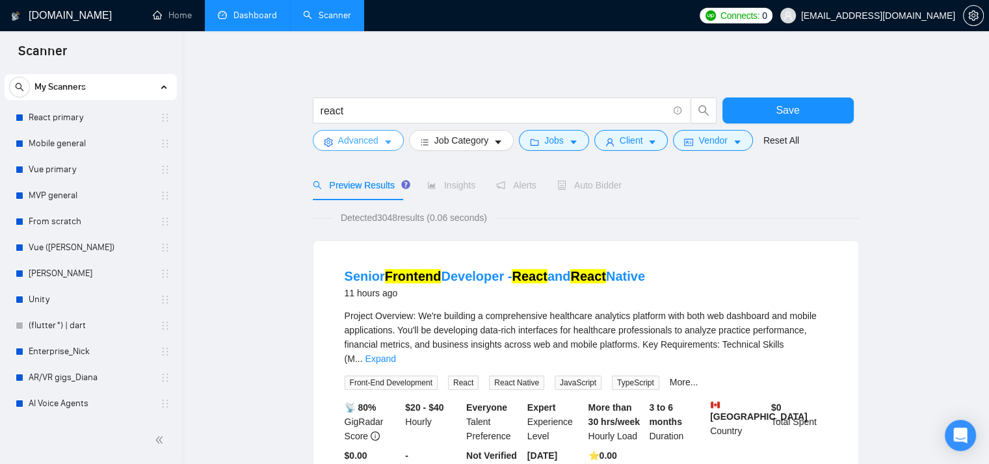
click at [384, 142] on icon "caret-down" at bounding box center [388, 142] width 9 height 9
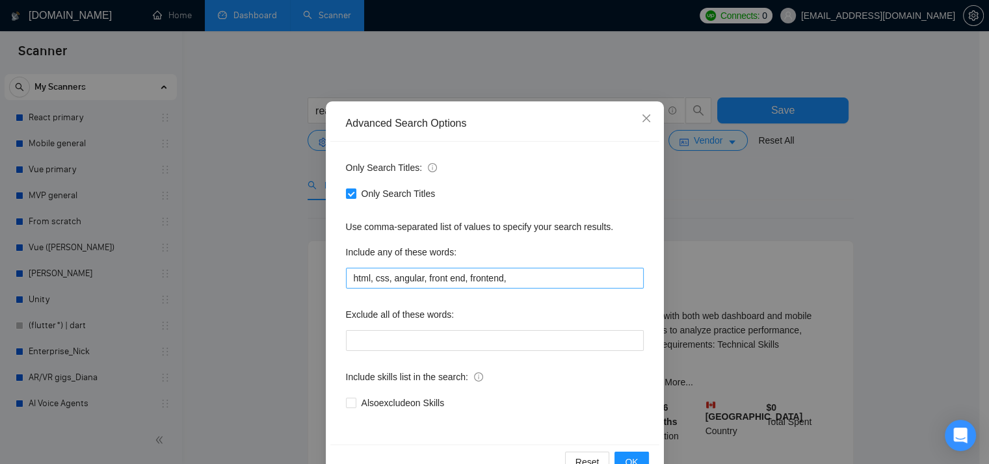
scroll to position [65, 0]
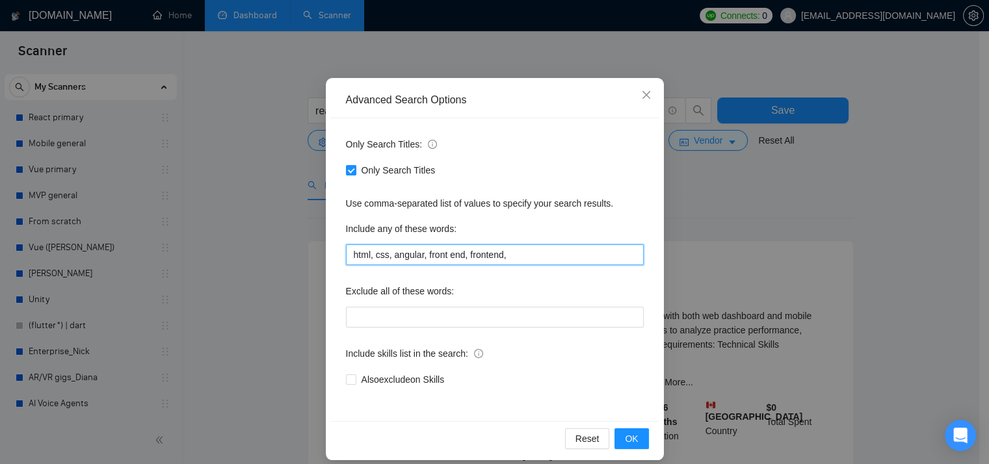
click at [530, 245] on input "html, css, angular, front end, frontend," at bounding box center [495, 255] width 298 height 21
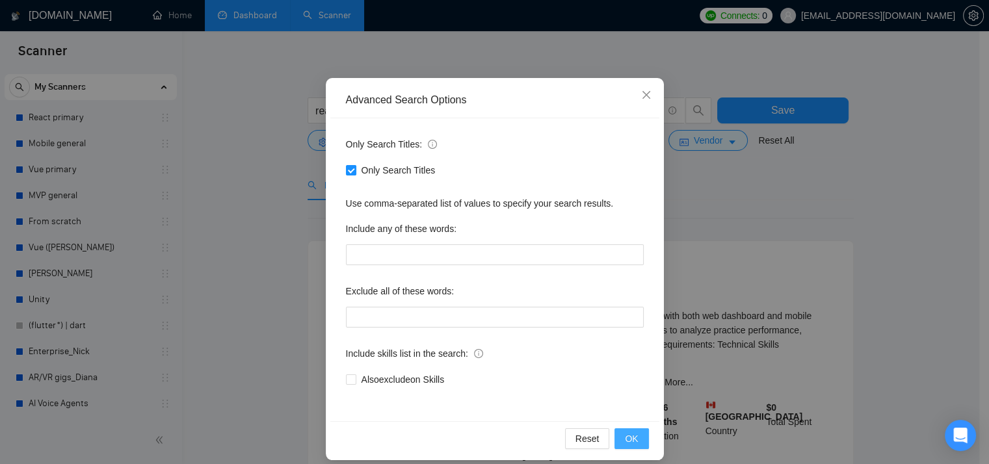
click at [628, 436] on span "OK" at bounding box center [631, 439] width 13 height 14
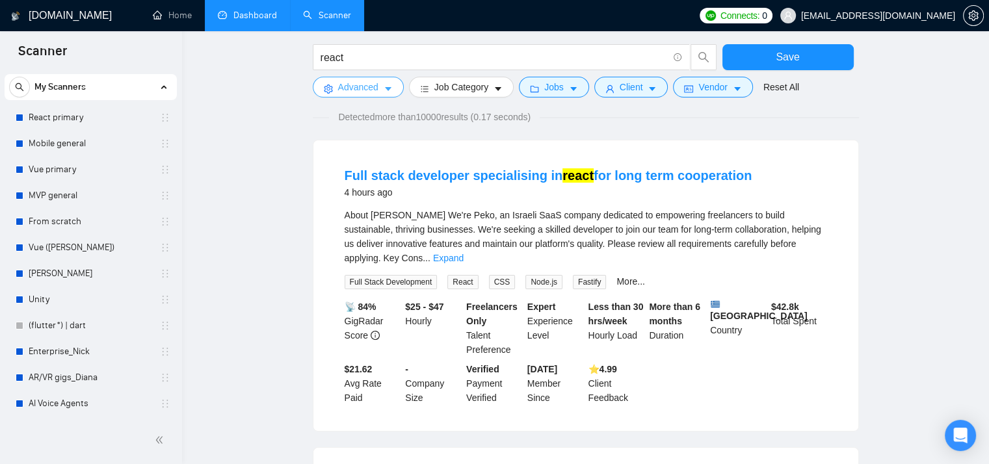
scroll to position [0, 0]
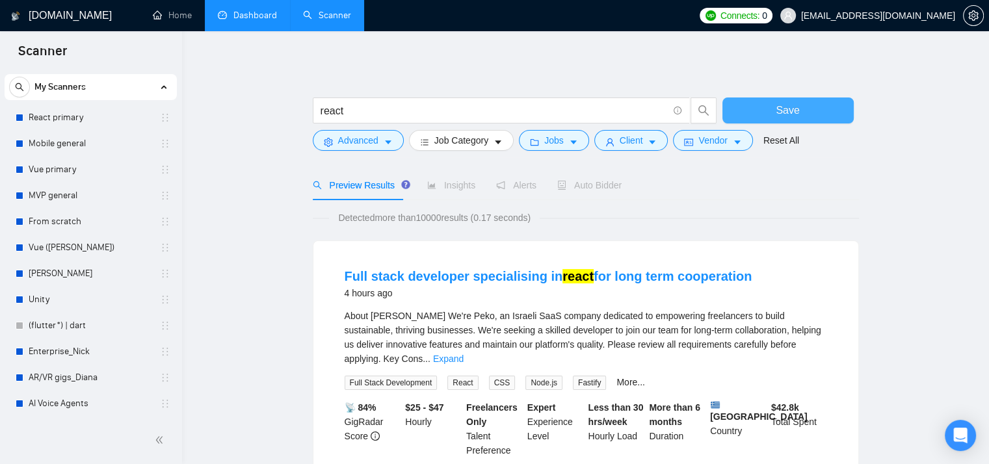
click at [788, 105] on span "Save" at bounding box center [787, 110] width 23 height 16
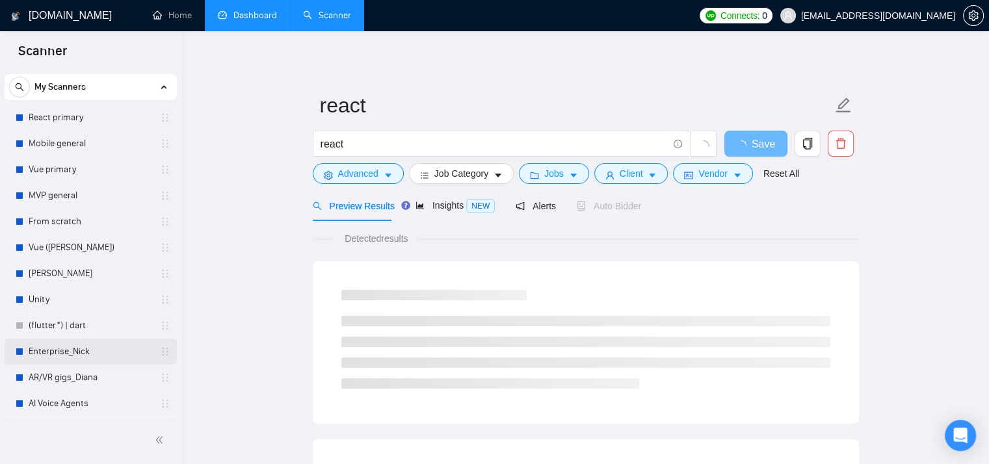
scroll to position [55, 0]
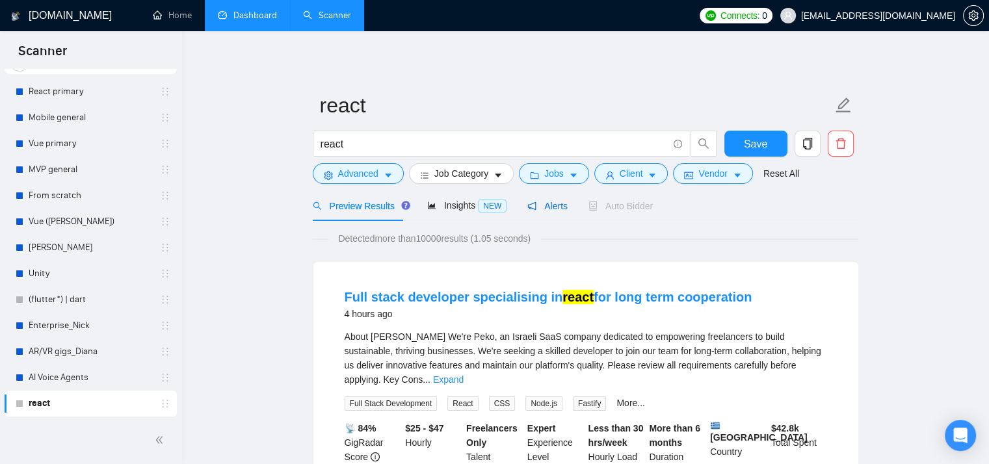
click at [541, 205] on span "Alerts" at bounding box center [547, 206] width 40 height 10
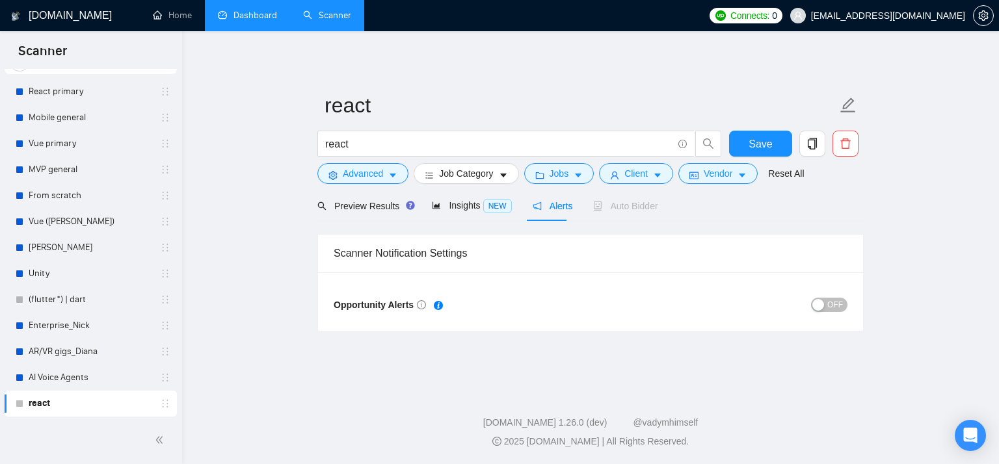
click at [824, 303] on div "button" at bounding box center [818, 305] width 12 height 12
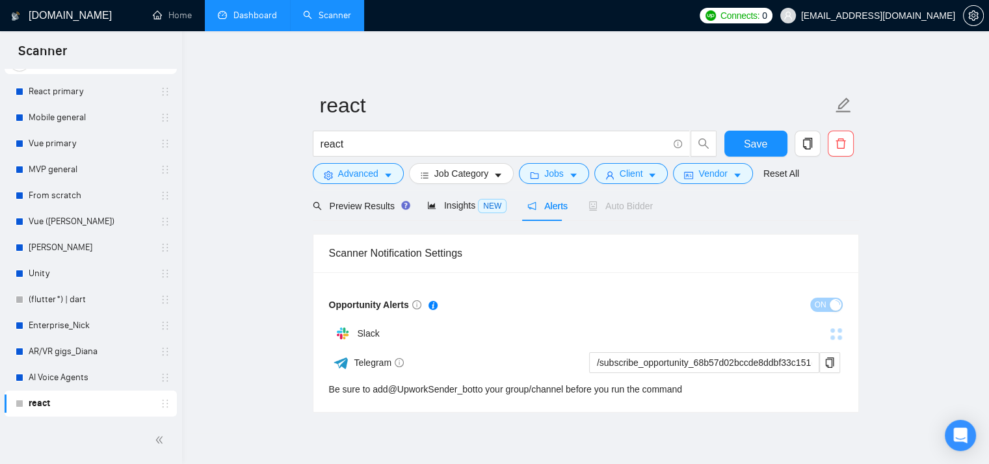
scroll to position [48, 0]
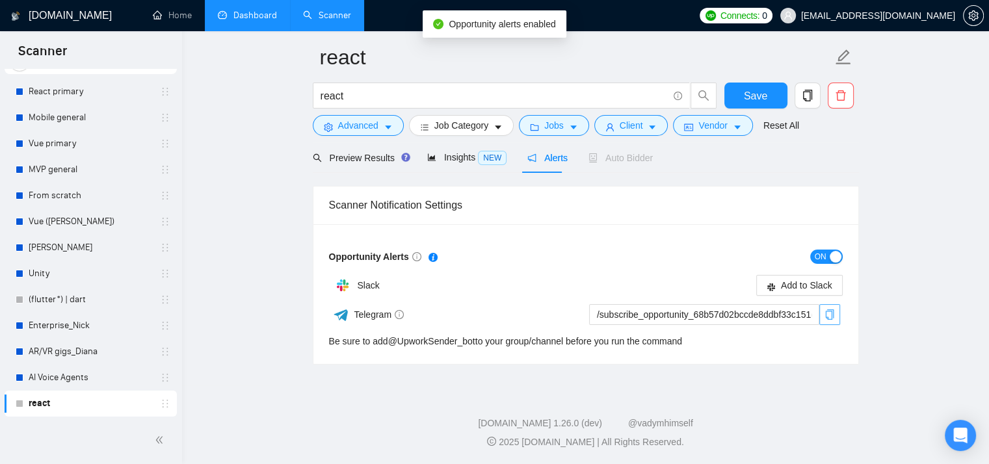
click at [834, 318] on icon "copy" at bounding box center [830, 315] width 10 height 10
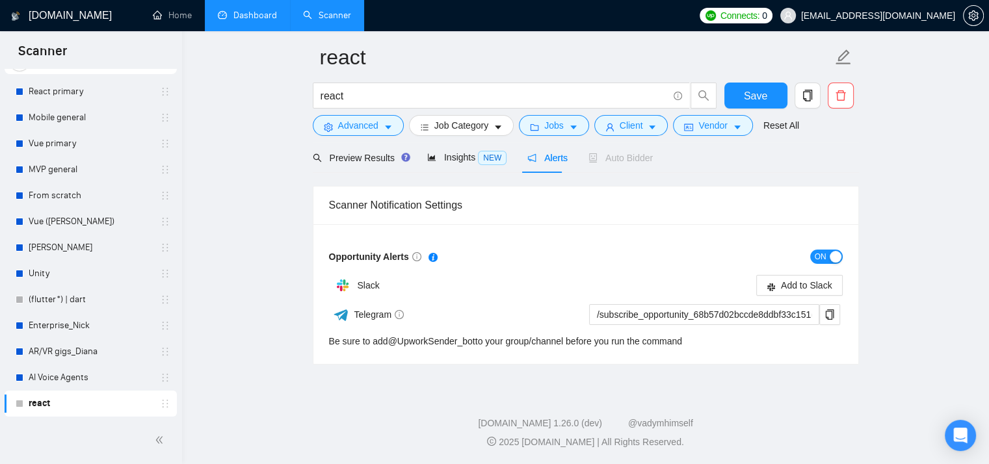
click at [551, 306] on div "Telegram" at bounding box center [457, 315] width 256 height 23
click at [395, 341] on link "@ UpworkSender_bot" at bounding box center [431, 341] width 87 height 10
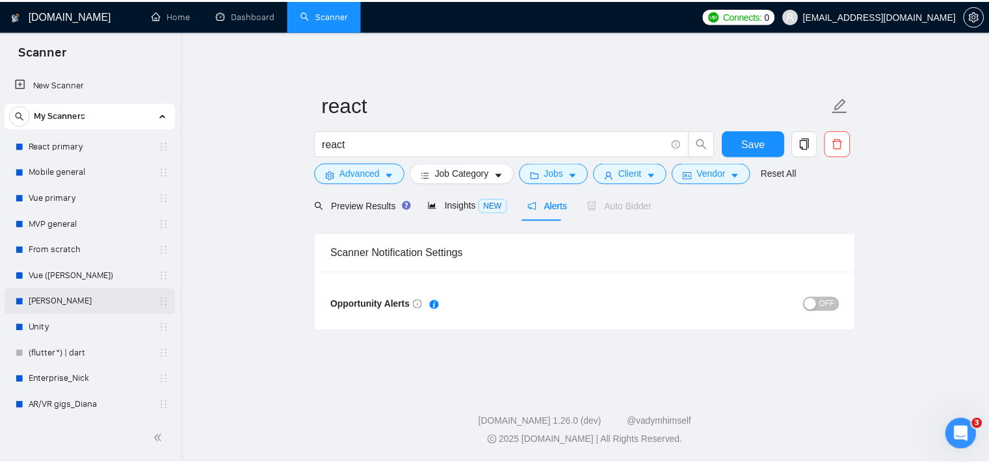
scroll to position [55, 0]
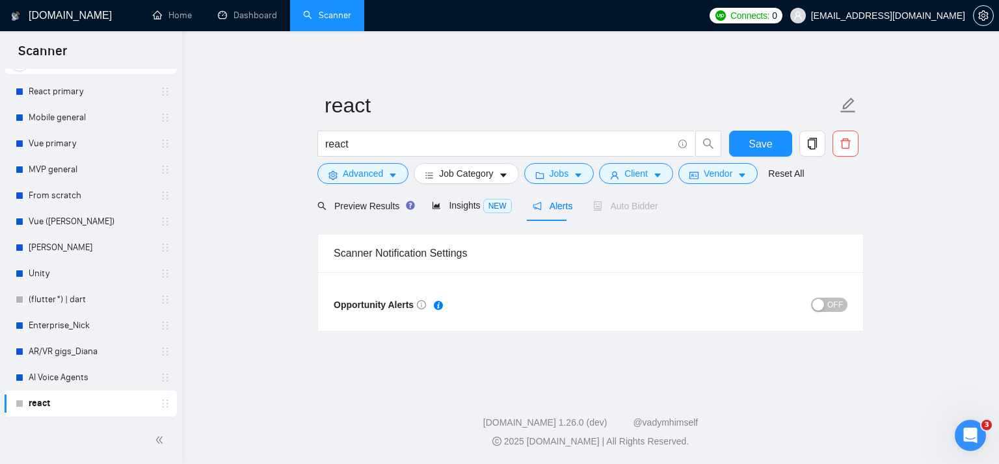
click at [830, 311] on span "OFF" at bounding box center [835, 305] width 16 height 14
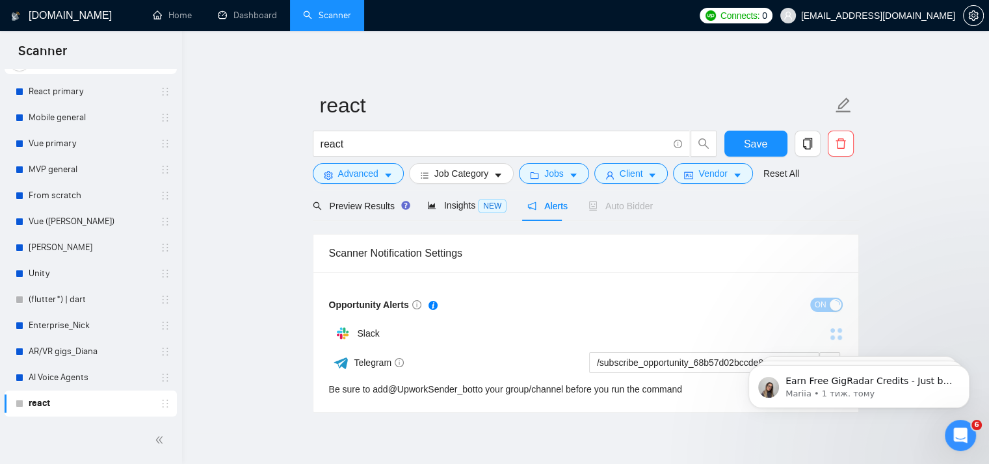
scroll to position [0, 0]
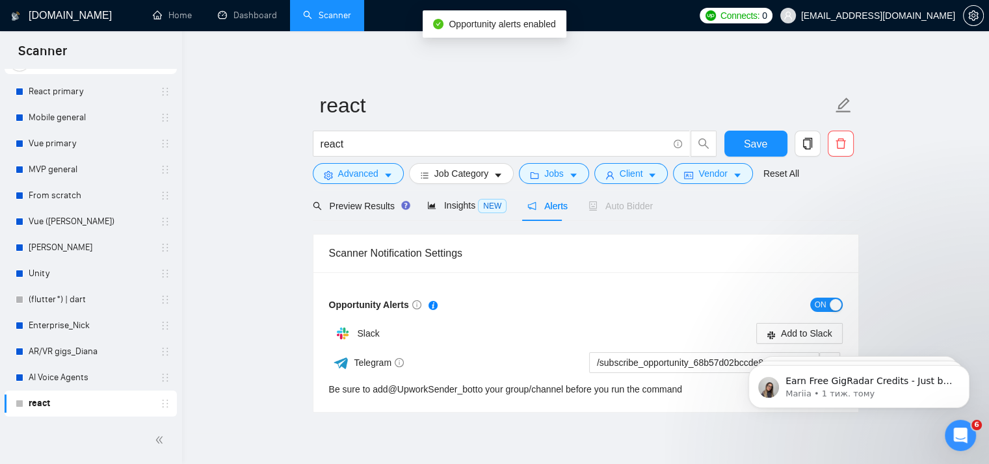
click at [610, 317] on form "Opportunity Alerts ON Slack Add to Slack Telegram /subscribe_opportunity_68b57d…" at bounding box center [586, 346] width 514 height 102
click at [944, 229] on main "react react Save Advanced Job Category Jobs Client Vendor Reset All Preview Res…" at bounding box center [586, 232] width 766 height 361
click at [99, 401] on link "react" at bounding box center [91, 404] width 124 height 26
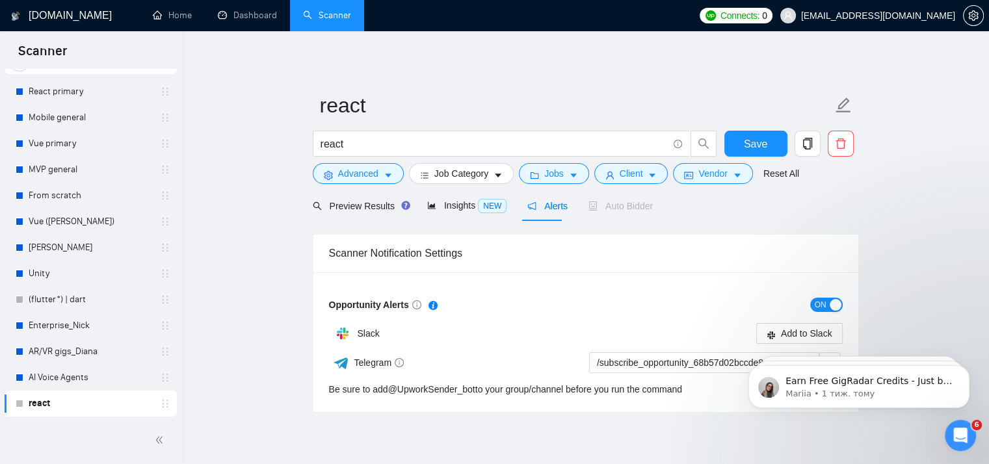
drag, startPoint x: 55, startPoint y: 408, endPoint x: 37, endPoint y: 405, distance: 18.4
click at [40, 405] on link "react" at bounding box center [91, 404] width 124 height 26
click at [160, 403] on icon "holder" at bounding box center [165, 404] width 10 height 10
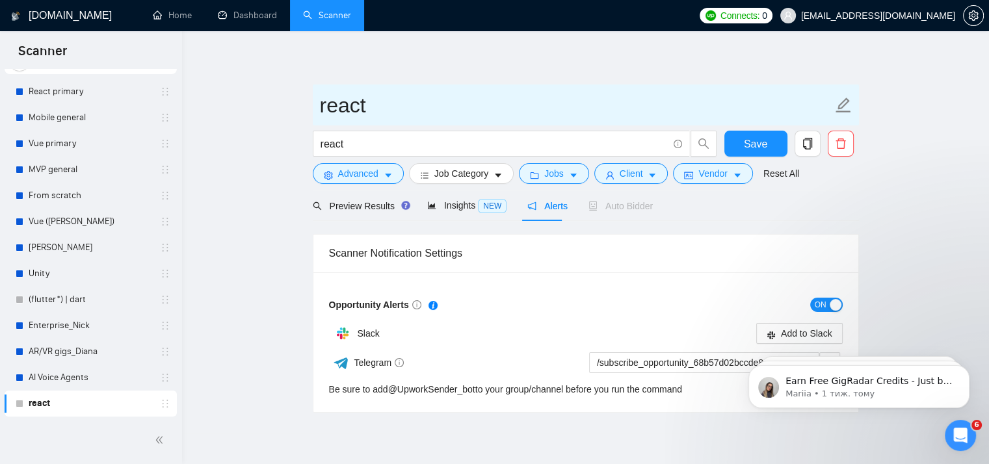
click at [849, 104] on icon "edit" at bounding box center [843, 105] width 17 height 17
click at [836, 105] on icon "edit" at bounding box center [843, 105] width 17 height 17
click at [320, 101] on input "react" at bounding box center [576, 105] width 513 height 33
type input "Nick_react"
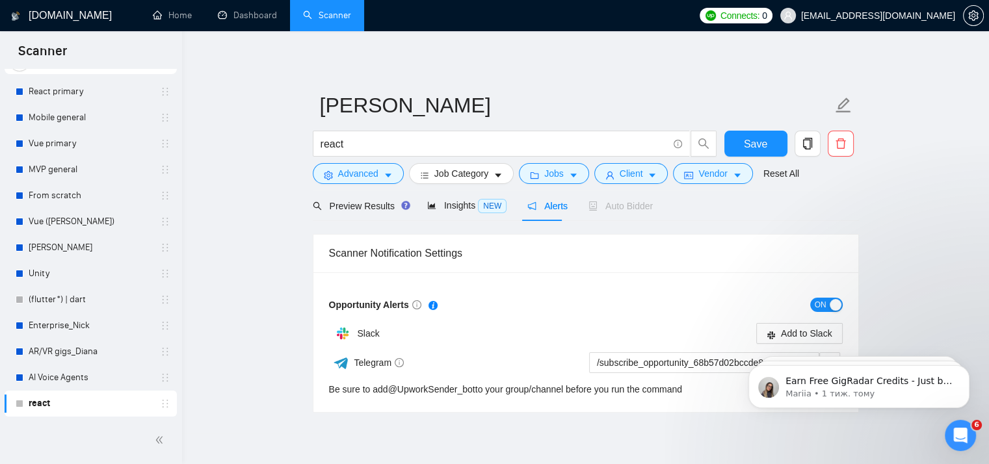
click at [626, 67] on div "Nick_react react Save Advanced Job Category Jobs Client Vendor Reset All Previe…" at bounding box center [586, 232] width 546 height 361
click at [760, 144] on span "Save" at bounding box center [755, 144] width 23 height 16
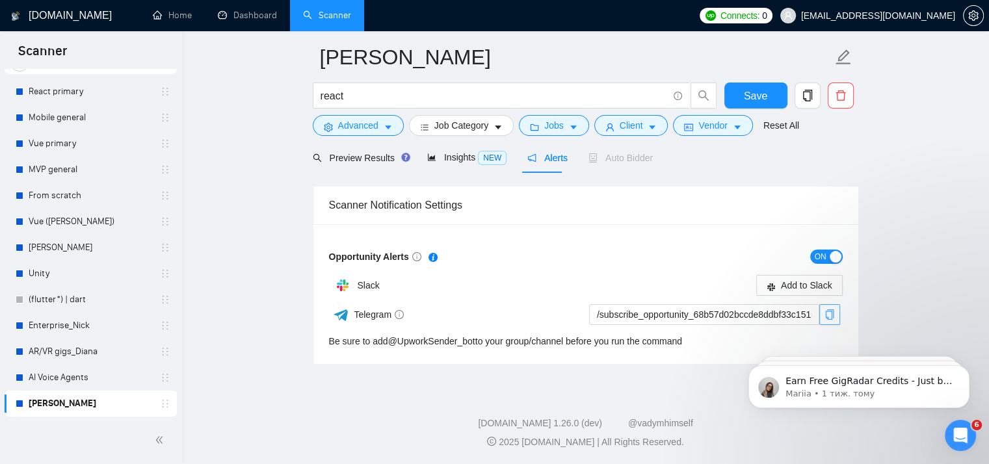
click at [825, 315] on icon "copy" at bounding box center [830, 315] width 10 height 10
click at [836, 314] on span "copy" at bounding box center [830, 315] width 20 height 10
click at [770, 96] on button "Save" at bounding box center [756, 96] width 63 height 26
